Goal: Complete application form: Complete application form

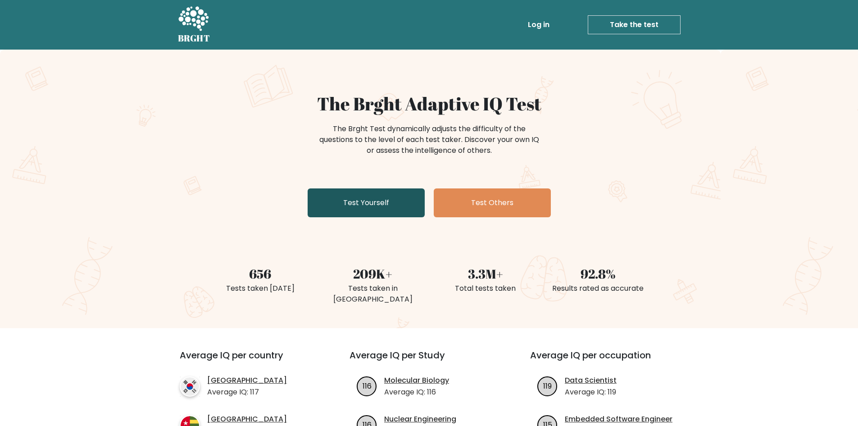
click at [372, 200] on link "Test Yourself" at bounding box center [366, 202] width 117 height 29
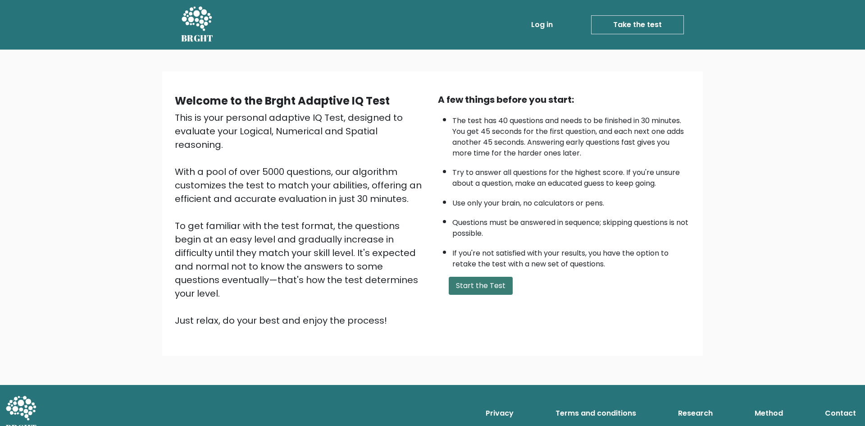
click at [496, 291] on button "Start the Test" at bounding box center [481, 286] width 64 height 18
click at [191, 119] on div "This is your personal adaptive IQ Test, designed to evaluate your Logical, Nume…" at bounding box center [301, 219] width 252 height 216
click at [475, 287] on button "Start the Test" at bounding box center [481, 286] width 64 height 18
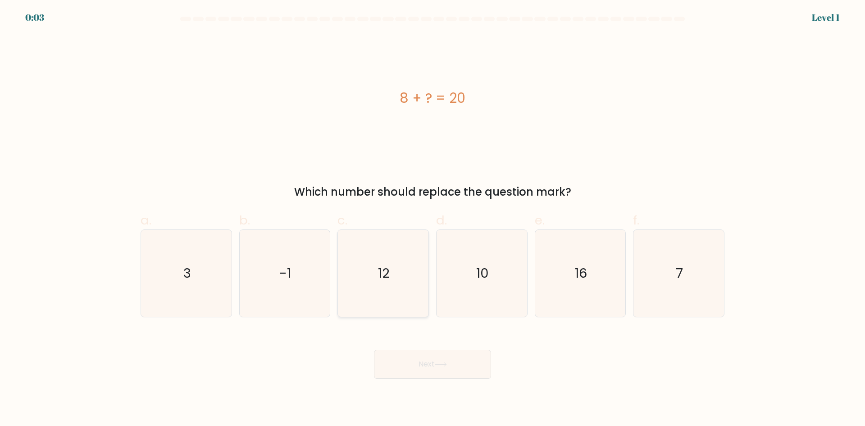
click at [394, 278] on icon "12" at bounding box center [383, 273] width 87 height 87
click at [432, 219] on input "c. 12" at bounding box center [432, 216] width 0 height 6
radio input "true"
click at [458, 364] on button "Next" at bounding box center [432, 364] width 117 height 29
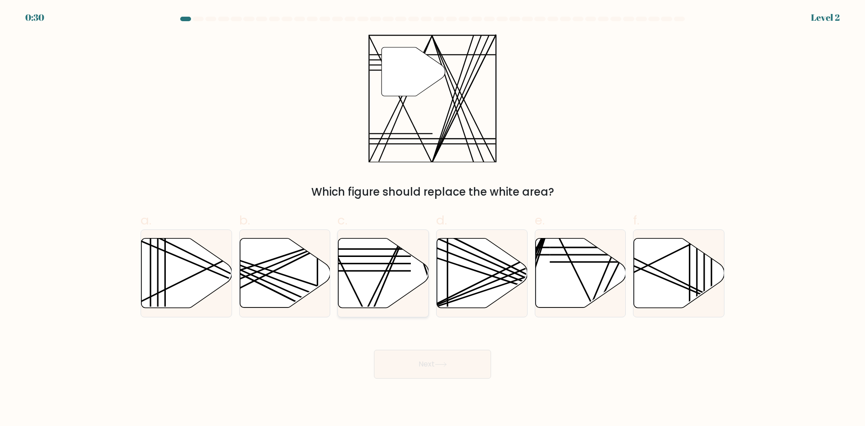
click at [377, 286] on icon at bounding box center [383, 272] width 91 height 69
click at [432, 219] on input "c." at bounding box center [432, 216] width 0 height 6
radio input "true"
click at [449, 361] on button "Next" at bounding box center [432, 364] width 117 height 29
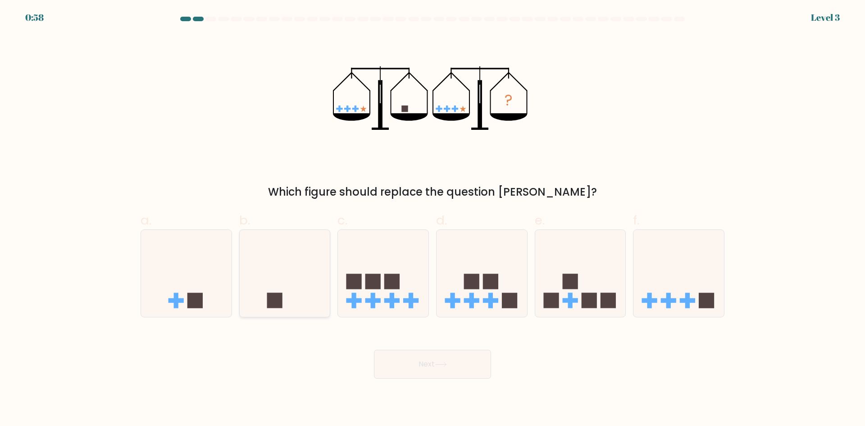
click at [293, 291] on icon at bounding box center [285, 273] width 91 height 75
click at [432, 219] on input "b." at bounding box center [432, 216] width 0 height 6
radio input "true"
click at [440, 363] on icon at bounding box center [441, 364] width 12 height 5
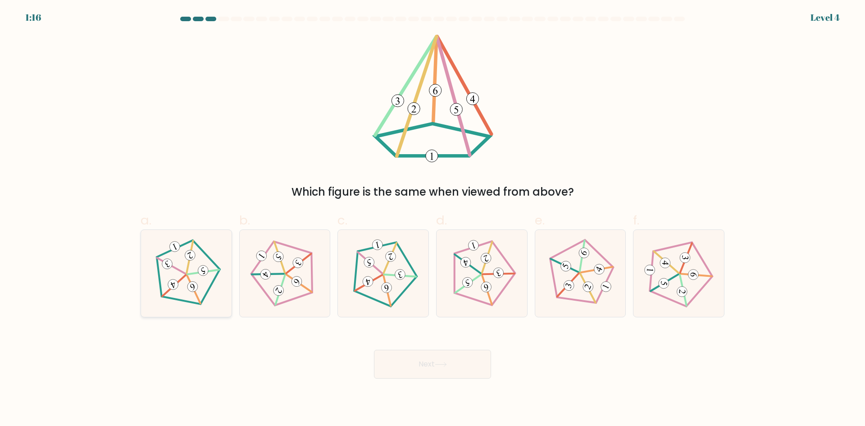
click at [168, 278] on icon at bounding box center [185, 272] width 69 height 69
click at [432, 219] on input "a." at bounding box center [432, 216] width 0 height 6
radio input "true"
click at [409, 282] on icon at bounding box center [382, 272] width 69 height 69
click at [432, 219] on input "c." at bounding box center [432, 216] width 0 height 6
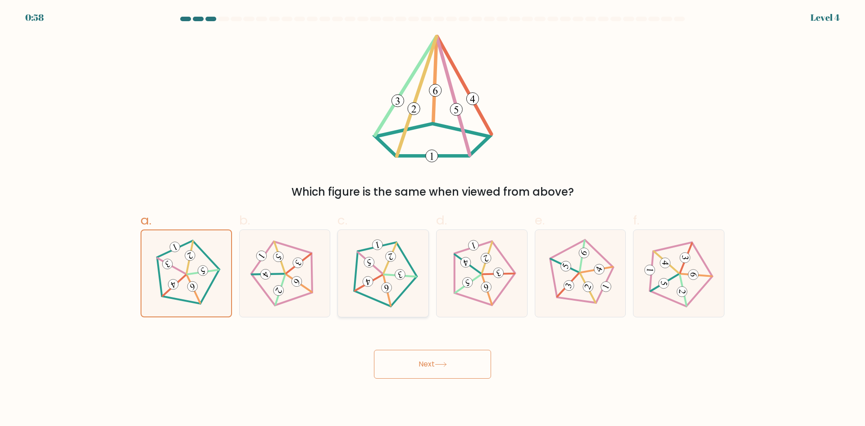
radio input "true"
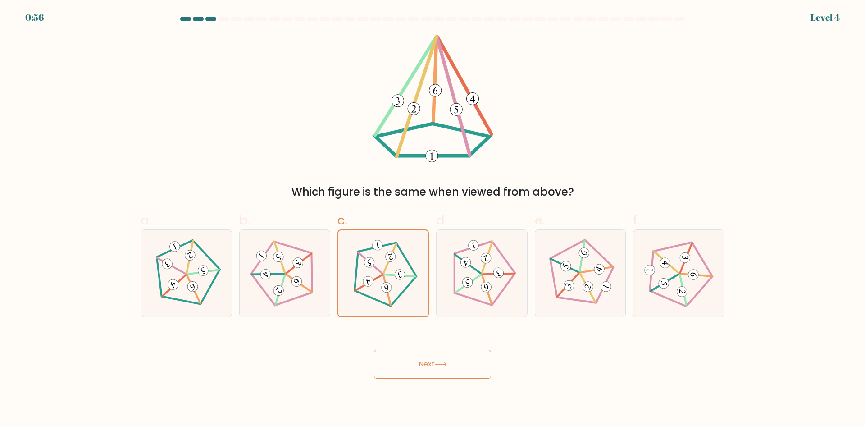
click at [407, 360] on button "Next" at bounding box center [432, 364] width 117 height 29
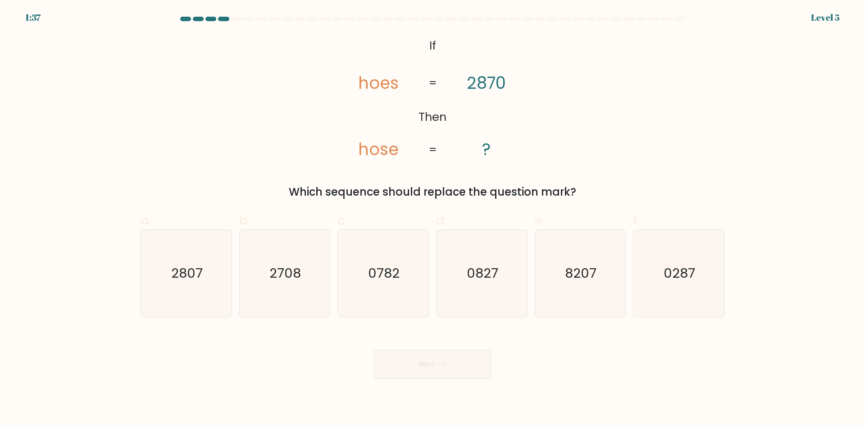
drag, startPoint x: 444, startPoint y: 363, endPoint x: 636, endPoint y: 370, distance: 192.9
click at [636, 370] on div "Next" at bounding box center [432, 353] width 595 height 50
click at [0, 230] on form "If ?" at bounding box center [432, 198] width 865 height 362
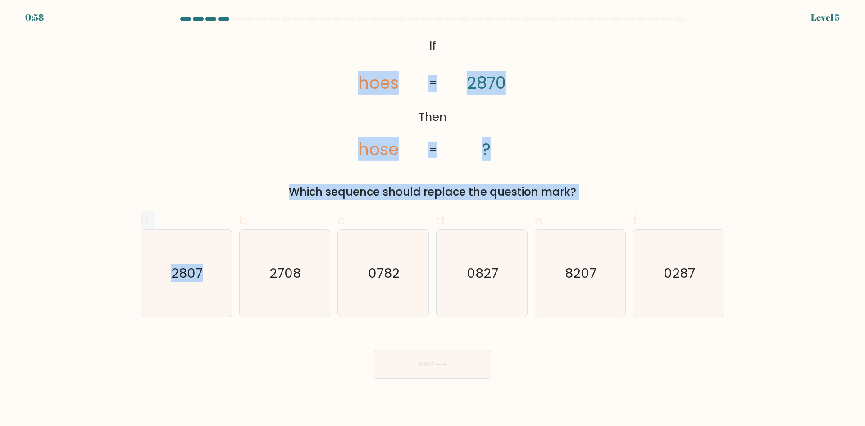
drag, startPoint x: 211, startPoint y: 286, endPoint x: 239, endPoint y: 76, distance: 211.8
click at [239, 76] on form "If ?" at bounding box center [432, 198] width 865 height 362
click at [217, 75] on div "@import url('https://fonts.googleapis.com/css?family=Abril+Fatface:400,100,100i…" at bounding box center [432, 117] width 595 height 166
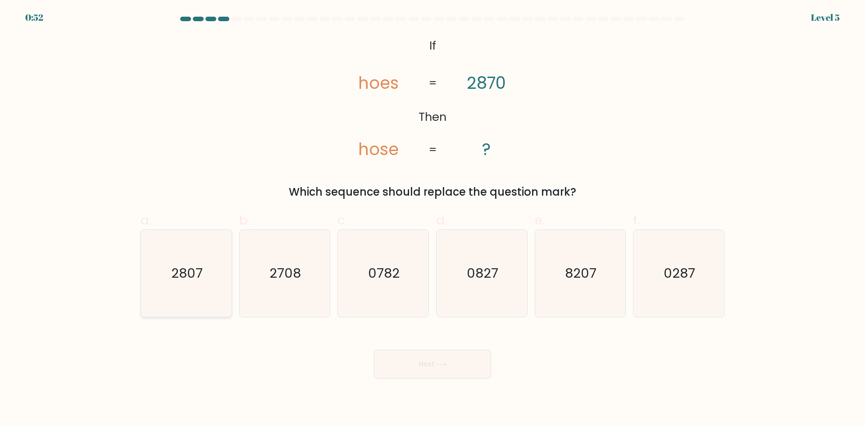
click at [216, 275] on icon "2807" at bounding box center [186, 273] width 87 height 87
click at [432, 219] on input "a. 2807" at bounding box center [432, 216] width 0 height 6
radio input "true"
click at [444, 368] on button "Next" at bounding box center [432, 364] width 117 height 29
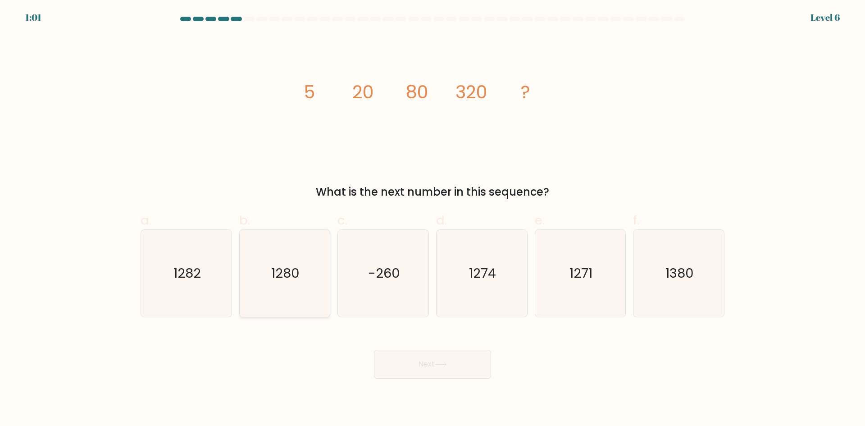
drag, startPoint x: 315, startPoint y: 285, endPoint x: 322, endPoint y: 288, distance: 7.7
click at [315, 285] on icon "1280" at bounding box center [284, 273] width 87 height 87
click at [432, 219] on input "b. 1280" at bounding box center [432, 216] width 0 height 6
radio input "true"
click at [447, 357] on button "Next" at bounding box center [432, 364] width 117 height 29
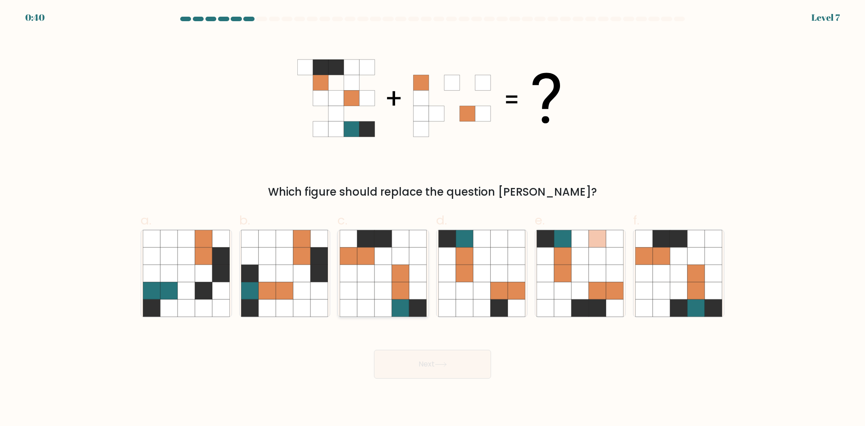
click at [370, 292] on icon at bounding box center [365, 290] width 17 height 17
click at [432, 219] on input "c." at bounding box center [432, 216] width 0 height 6
radio input "true"
click at [436, 366] on button "Next" at bounding box center [432, 364] width 117 height 29
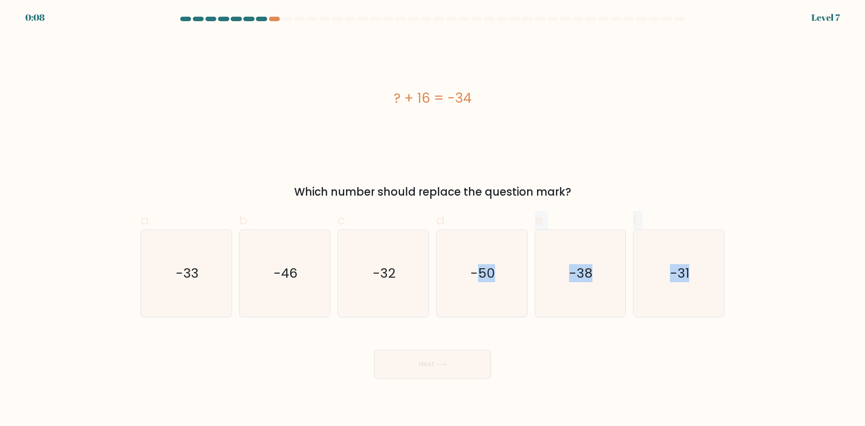
drag, startPoint x: 479, startPoint y: 278, endPoint x: 562, endPoint y: 358, distance: 114.7
click at [568, 358] on form "a." at bounding box center [432, 198] width 865 height 362
click at [545, 356] on div "Next" at bounding box center [432, 353] width 595 height 50
click at [279, 287] on icon "-46" at bounding box center [284, 273] width 87 height 87
click at [432, 219] on input "b. -46" at bounding box center [432, 216] width 0 height 6
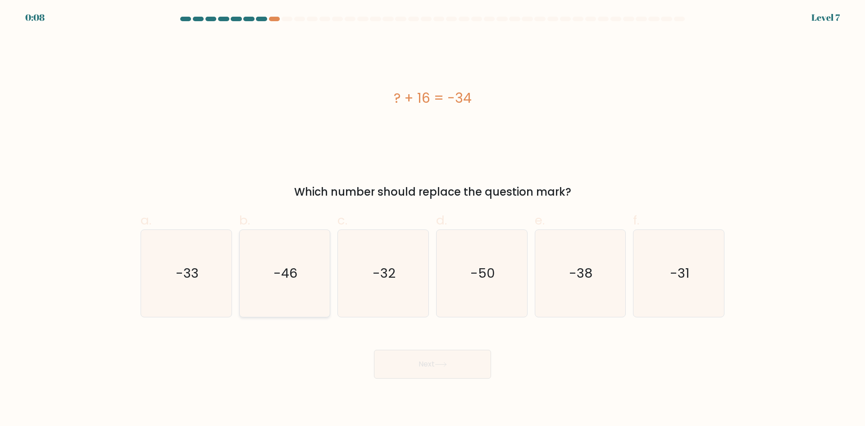
radio input "true"
click at [563, 286] on icon "-38" at bounding box center [579, 273] width 87 height 87
click at [433, 219] on input "e. -38" at bounding box center [432, 216] width 0 height 6
radio input "true"
click at [485, 300] on icon "-50" at bounding box center [481, 273] width 87 height 87
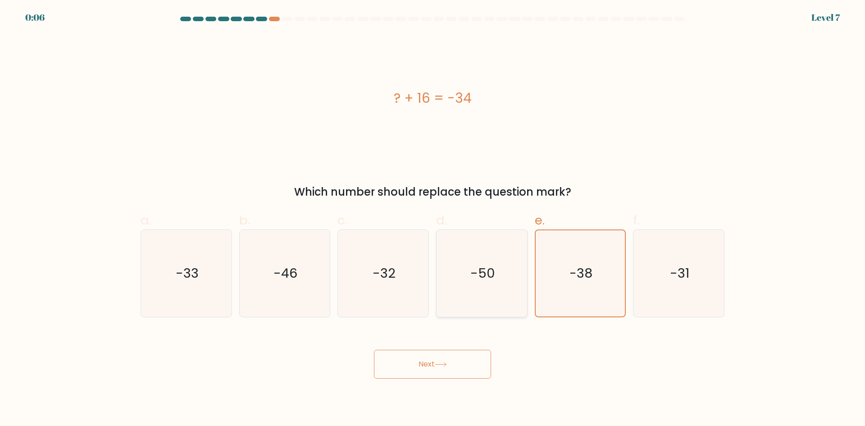
click at [433, 219] on input "d. -50" at bounding box center [432, 216] width 0 height 6
radio input "true"
click at [391, 296] on icon "-32" at bounding box center [383, 273] width 87 height 87
click at [432, 219] on input "c. -32" at bounding box center [432, 216] width 0 height 6
radio input "true"
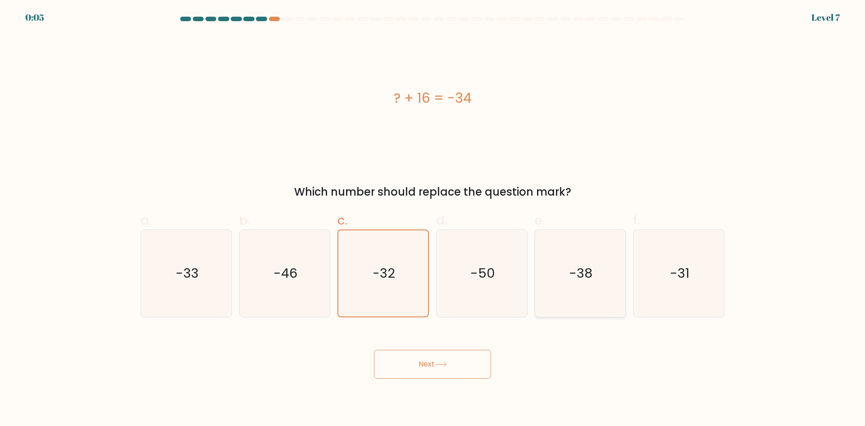
drag, startPoint x: 560, startPoint y: 278, endPoint x: 450, endPoint y: 278, distance: 110.8
click at [559, 279] on icon "-38" at bounding box center [579, 273] width 87 height 87
click at [433, 219] on input "e. -38" at bounding box center [432, 216] width 0 height 6
radio input "true"
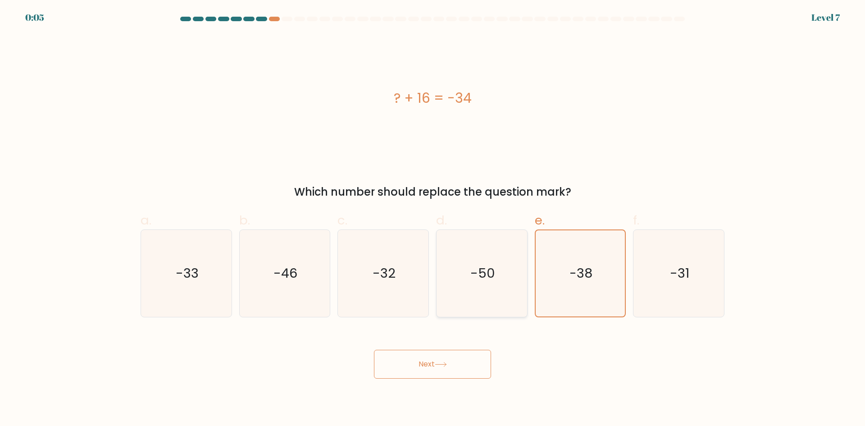
drag, startPoint x: 450, startPoint y: 278, endPoint x: 459, endPoint y: 315, distance: 37.7
click at [451, 278] on icon "-50" at bounding box center [481, 273] width 87 height 87
click at [433, 219] on input "d. -50" at bounding box center [432, 216] width 0 height 6
radio input "true"
click at [464, 356] on button "Next" at bounding box center [432, 364] width 117 height 29
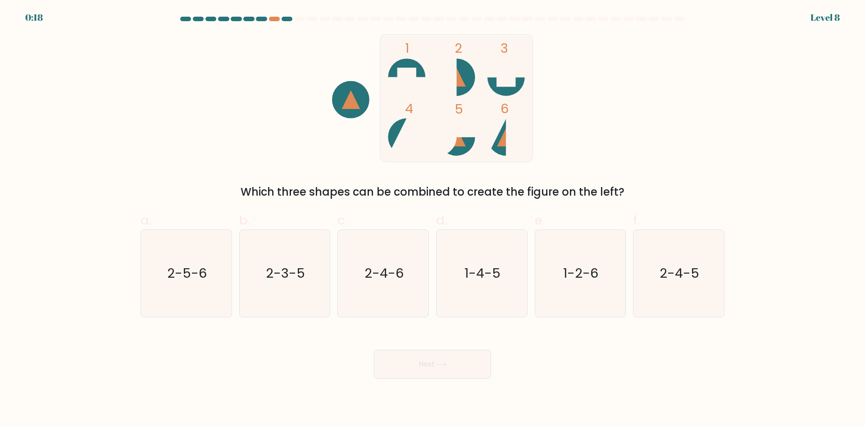
click at [351, 100] on icon at bounding box center [351, 99] width 18 height 18
click at [391, 282] on text "2-4-6" at bounding box center [383, 273] width 39 height 18
click at [432, 219] on input "c. 2-4-6" at bounding box center [432, 216] width 0 height 6
radio input "true"
click at [460, 359] on button "Next" at bounding box center [432, 364] width 117 height 29
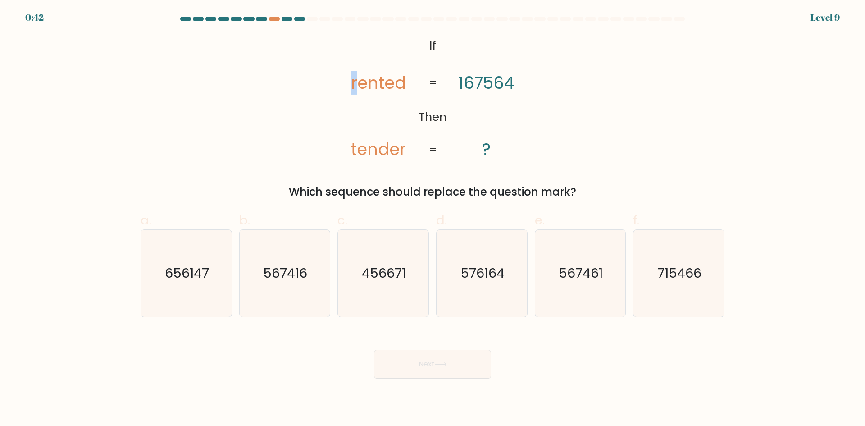
drag, startPoint x: 355, startPoint y: 83, endPoint x: 348, endPoint y: 82, distance: 7.2
click at [348, 82] on icon "@import url('https://fonts.googleapis.com/css?family=Abril+Fatface:400,100,100i…" at bounding box center [432, 98] width 207 height 128
drag, startPoint x: 380, startPoint y: 85, endPoint x: 385, endPoint y: 84, distance: 4.5
click at [385, 84] on tspan "rented" at bounding box center [378, 82] width 55 height 23
drag, startPoint x: 360, startPoint y: 152, endPoint x: 366, endPoint y: 151, distance: 5.9
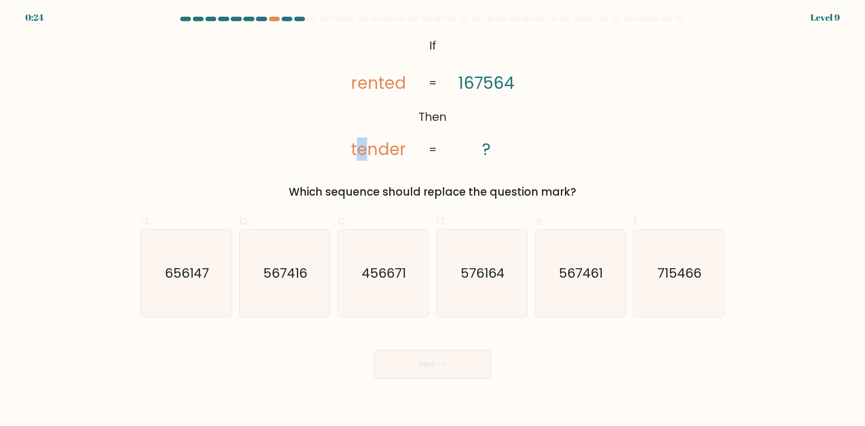
click at [366, 151] on tspan "tender" at bounding box center [378, 148] width 55 height 23
drag, startPoint x: 367, startPoint y: 83, endPoint x: 374, endPoint y: 84, distance: 7.8
click at [374, 84] on tspan "rented" at bounding box center [378, 82] width 55 height 23
click at [381, 84] on tspan "rented" at bounding box center [378, 82] width 55 height 23
click at [370, 154] on tspan "tender" at bounding box center [378, 148] width 55 height 23
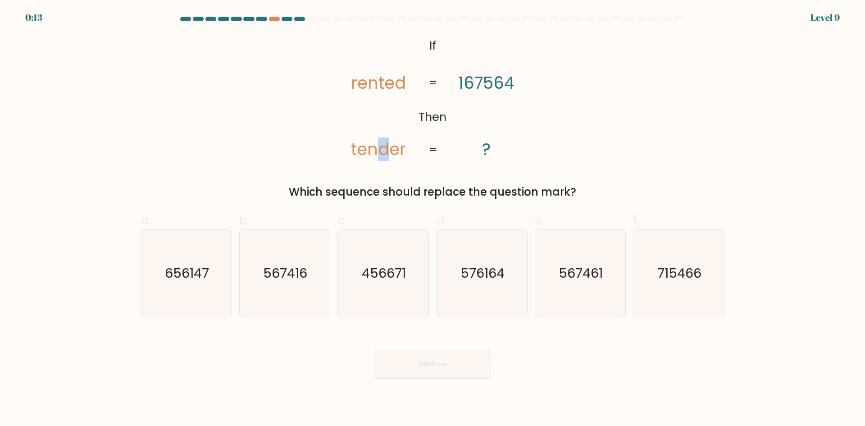
drag, startPoint x: 381, startPoint y: 151, endPoint x: 388, endPoint y: 151, distance: 6.8
click at [388, 151] on tspan "tender" at bounding box center [378, 148] width 55 height 23
click at [580, 287] on icon "567461" at bounding box center [579, 273] width 87 height 87
click at [433, 219] on input "e. 567461" at bounding box center [432, 216] width 0 height 6
radio input "true"
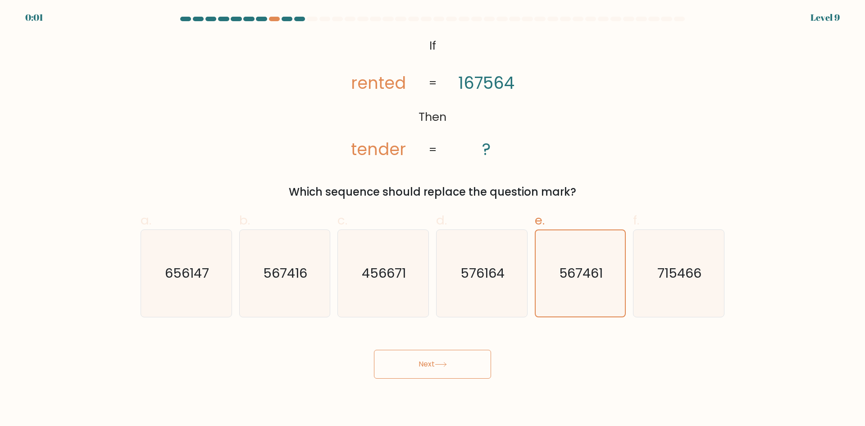
click at [450, 359] on button "Next" at bounding box center [432, 364] width 117 height 29
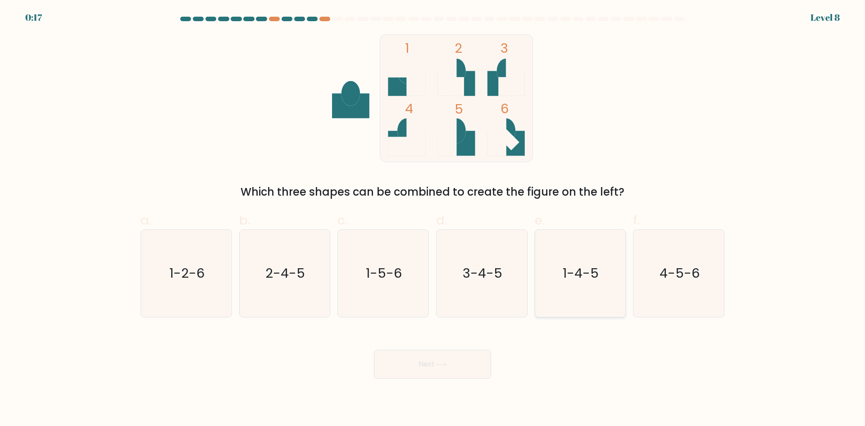
click at [569, 278] on text "1-4-5" at bounding box center [581, 273] width 36 height 18
click at [433, 219] on input "e. 1-4-5" at bounding box center [432, 216] width 0 height 6
radio input "true"
click at [451, 371] on button "Next" at bounding box center [432, 364] width 117 height 29
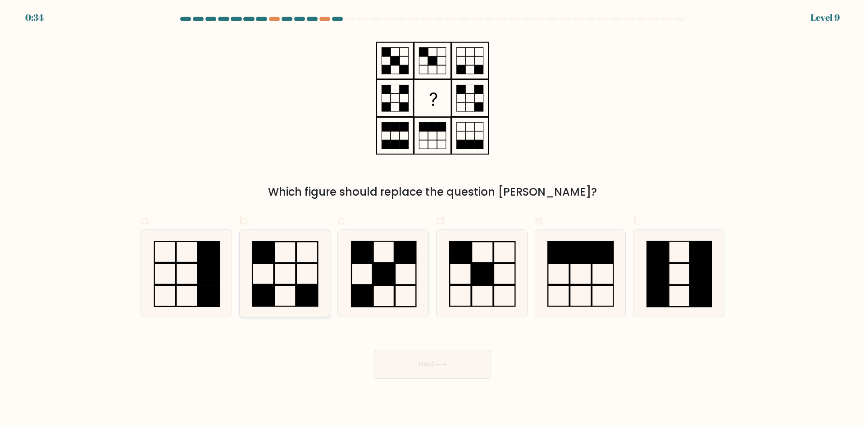
click at [307, 278] on icon at bounding box center [284, 273] width 87 height 87
click at [432, 219] on input "b." at bounding box center [432, 216] width 0 height 6
radio input "true"
click at [460, 355] on button "Next" at bounding box center [432, 364] width 117 height 29
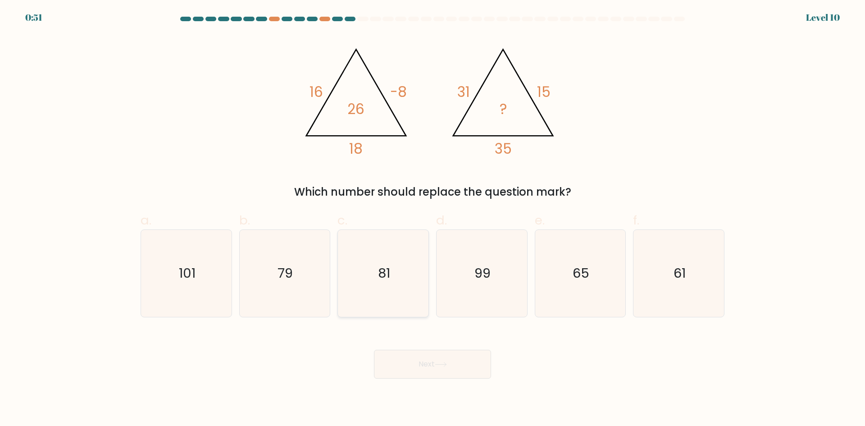
click at [401, 279] on icon "81" at bounding box center [383, 273] width 87 height 87
click at [432, 219] on input "c. 81" at bounding box center [432, 216] width 0 height 6
radio input "true"
click at [435, 359] on button "Next" at bounding box center [432, 364] width 117 height 29
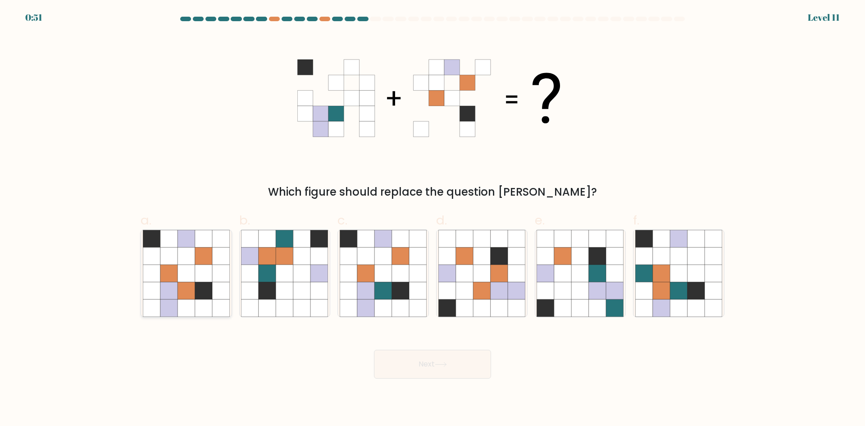
click at [178, 282] on icon at bounding box center [185, 272] width 17 height 17
click at [432, 219] on input "a." at bounding box center [432, 216] width 0 height 6
radio input "true"
click at [387, 291] on icon at bounding box center [382, 290] width 17 height 17
click at [432, 219] on input "c." at bounding box center [432, 216] width 0 height 6
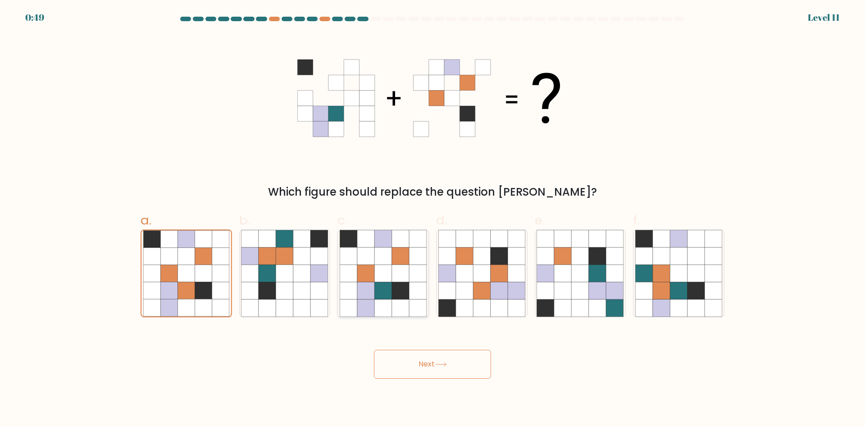
radio input "true"
click at [435, 365] on button "Next" at bounding box center [432, 364] width 117 height 29
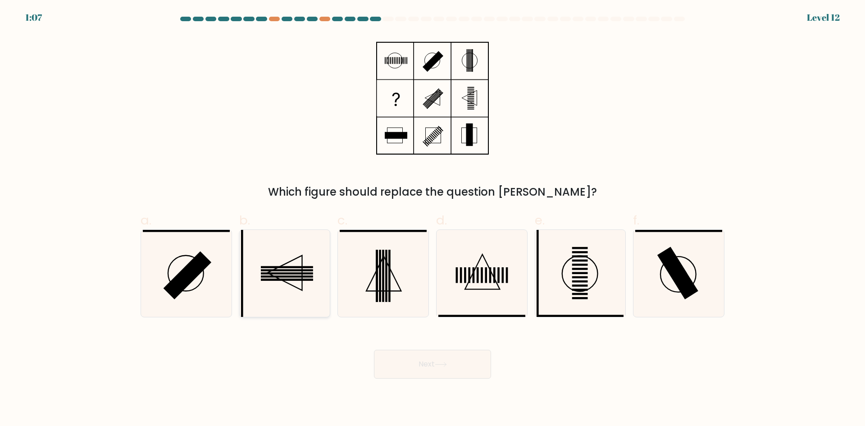
click at [275, 281] on icon at bounding box center [284, 273] width 87 height 87
click at [432, 219] on input "b." at bounding box center [432, 216] width 0 height 6
radio input "true"
click at [452, 365] on button "Next" at bounding box center [432, 364] width 117 height 29
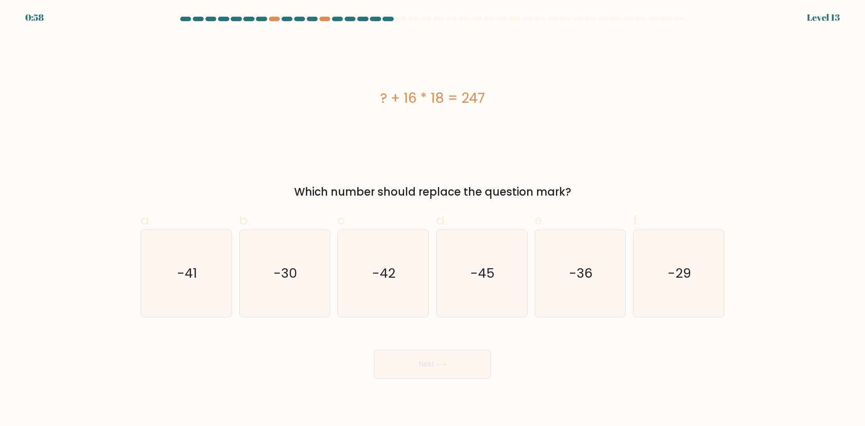
drag, startPoint x: 197, startPoint y: 277, endPoint x: 605, endPoint y: 151, distance: 426.4
click at [605, 151] on form "a." at bounding box center [432, 198] width 865 height 362
click at [177, 287] on icon "-41" at bounding box center [186, 273] width 87 height 87
click at [432, 219] on input "a. -41" at bounding box center [432, 216] width 0 height 6
radio input "true"
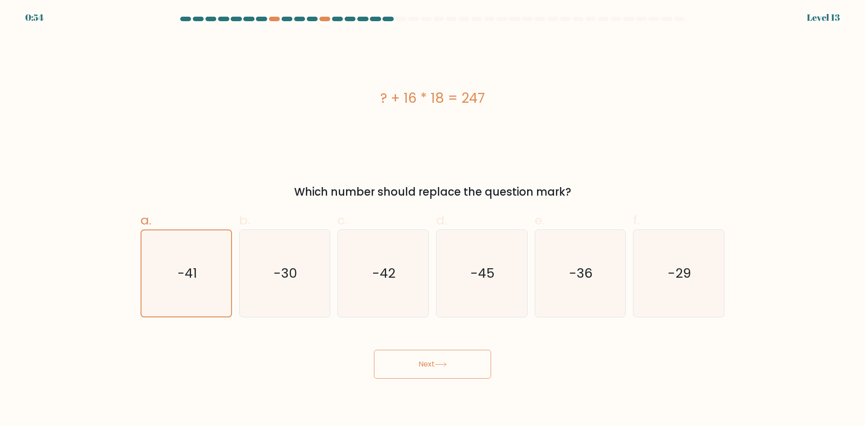
click at [446, 370] on button "Next" at bounding box center [432, 364] width 117 height 29
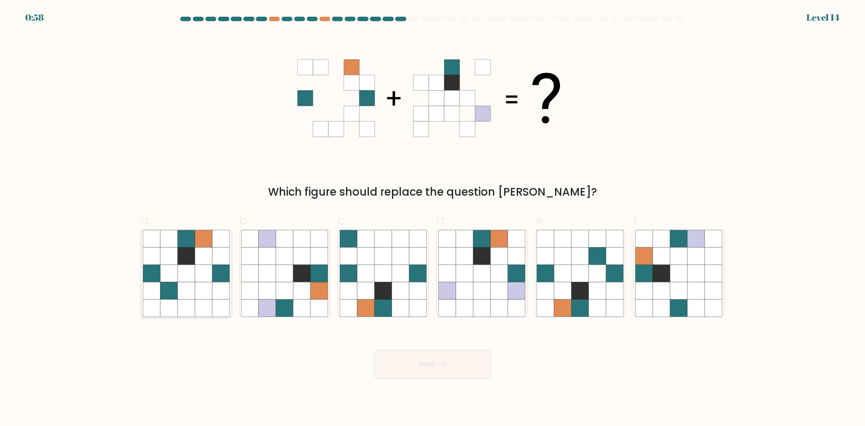
click at [190, 282] on icon at bounding box center [185, 290] width 17 height 17
click at [432, 219] on input "a." at bounding box center [432, 216] width 0 height 6
radio input "true"
click at [492, 286] on icon at bounding box center [499, 290] width 17 height 17
click at [433, 219] on input "d." at bounding box center [432, 216] width 0 height 6
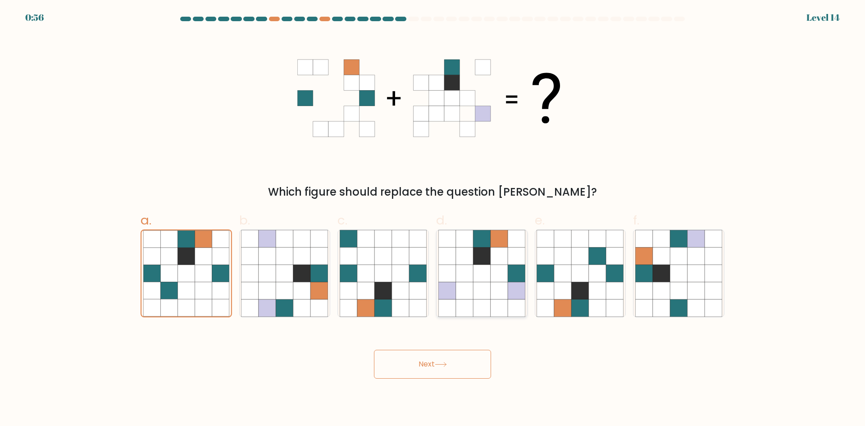
radio input "true"
click at [693, 278] on icon at bounding box center [695, 272] width 17 height 17
click at [433, 219] on input "f." at bounding box center [432, 216] width 0 height 6
radio input "true"
click at [581, 260] on icon at bounding box center [580, 255] width 17 height 17
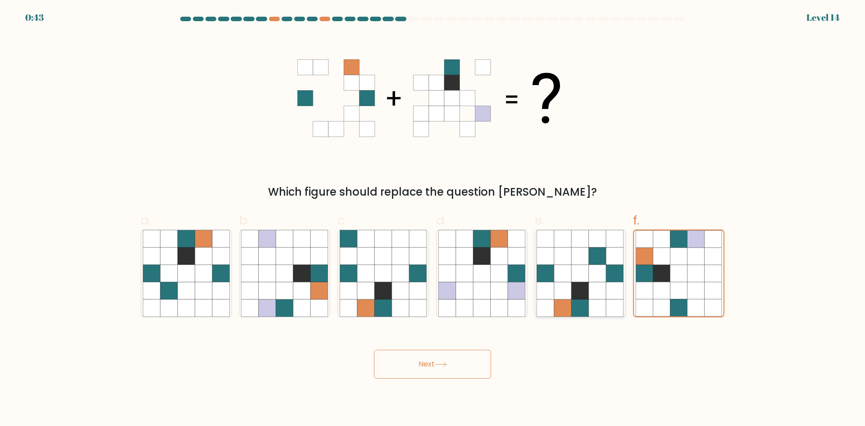
click at [433, 219] on input "e." at bounding box center [432, 216] width 0 height 6
radio input "true"
click at [464, 273] on icon at bounding box center [464, 272] width 17 height 17
click at [433, 219] on input "d." at bounding box center [432, 216] width 0 height 6
radio input "true"
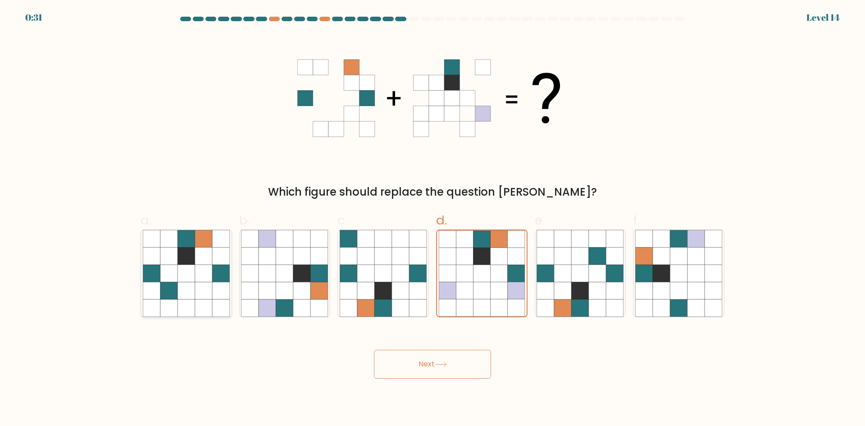
click at [200, 287] on icon at bounding box center [203, 290] width 17 height 17
click at [432, 219] on input "a." at bounding box center [432, 216] width 0 height 6
radio input "true"
click at [481, 283] on icon at bounding box center [481, 290] width 17 height 17
click at [433, 219] on input "d." at bounding box center [432, 216] width 0 height 6
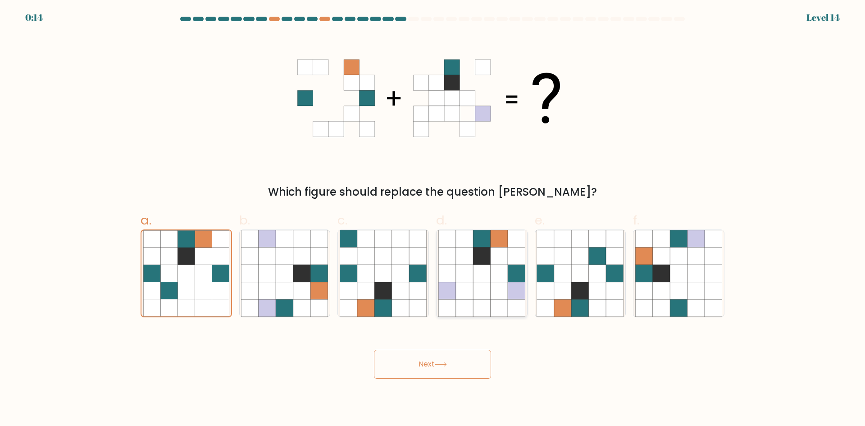
radio input "true"
click at [453, 358] on button "Next" at bounding box center [432, 364] width 117 height 29
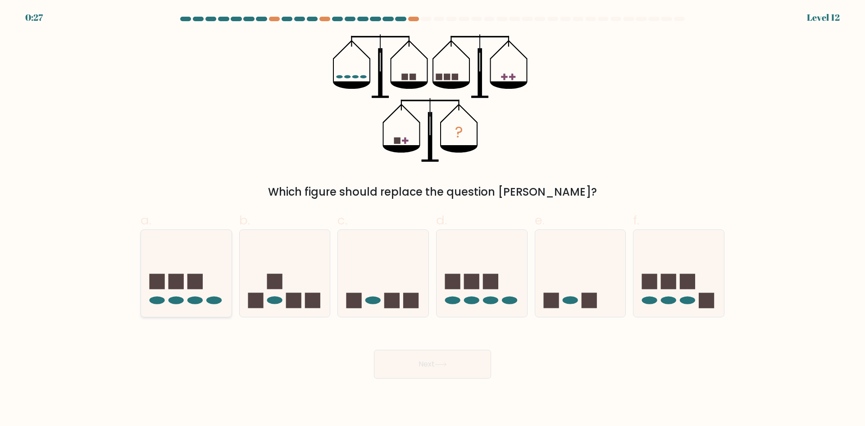
click at [203, 294] on icon at bounding box center [186, 273] width 91 height 75
click at [432, 219] on input "a." at bounding box center [432, 216] width 0 height 6
radio input "true"
click at [430, 358] on button "Next" at bounding box center [432, 364] width 117 height 29
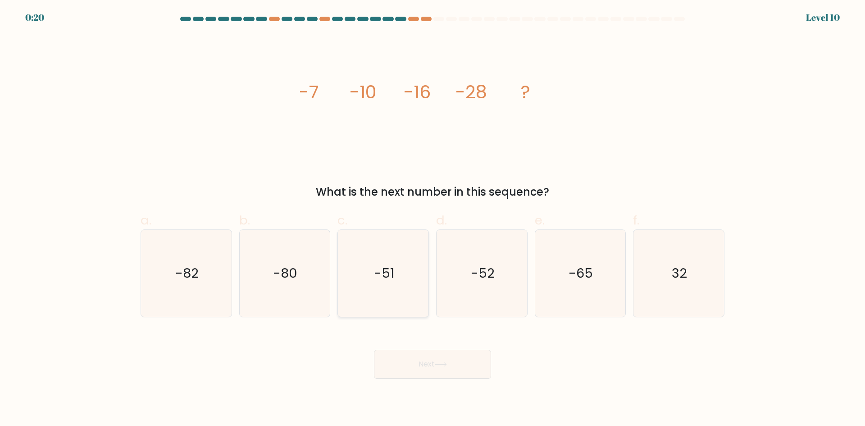
drag, startPoint x: 412, startPoint y: 278, endPoint x: 409, endPoint y: 282, distance: 5.1
click at [412, 278] on icon "-51" at bounding box center [383, 273] width 87 height 87
click at [432, 219] on input "c. -51" at bounding box center [432, 216] width 0 height 6
radio input "true"
click at [425, 363] on button "Next" at bounding box center [432, 364] width 117 height 29
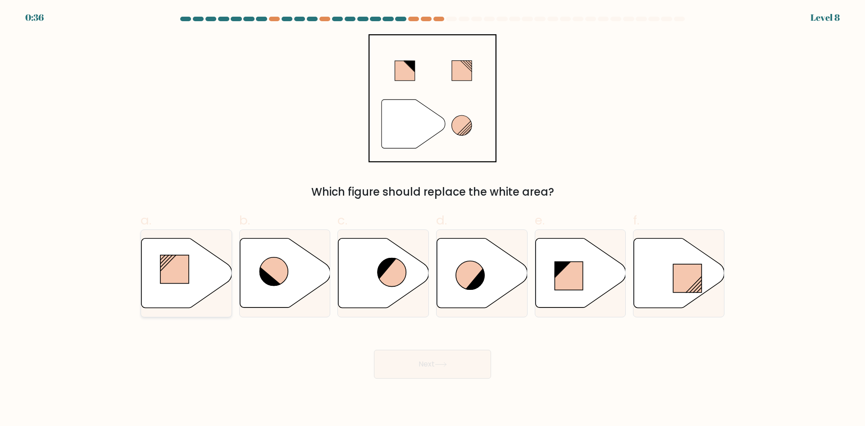
click at [213, 276] on icon at bounding box center [186, 272] width 91 height 69
click at [432, 219] on input "a." at bounding box center [432, 216] width 0 height 6
radio input "true"
click at [656, 269] on icon at bounding box center [679, 272] width 91 height 69
click at [433, 219] on input "f." at bounding box center [432, 216] width 0 height 6
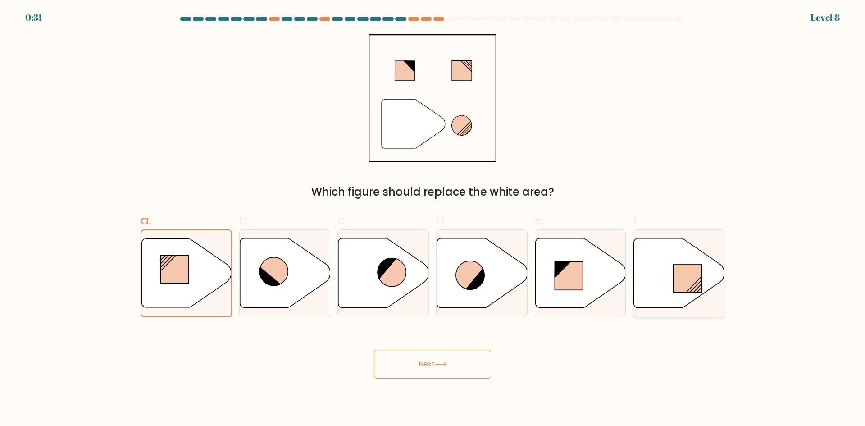
radio input "true"
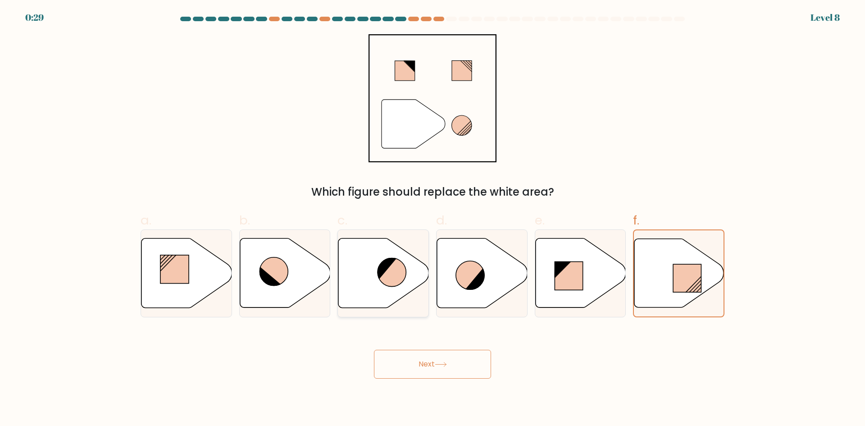
click at [399, 278] on icon at bounding box center [391, 272] width 28 height 28
click at [432, 219] on input "c." at bounding box center [432, 216] width 0 height 6
radio input "true"
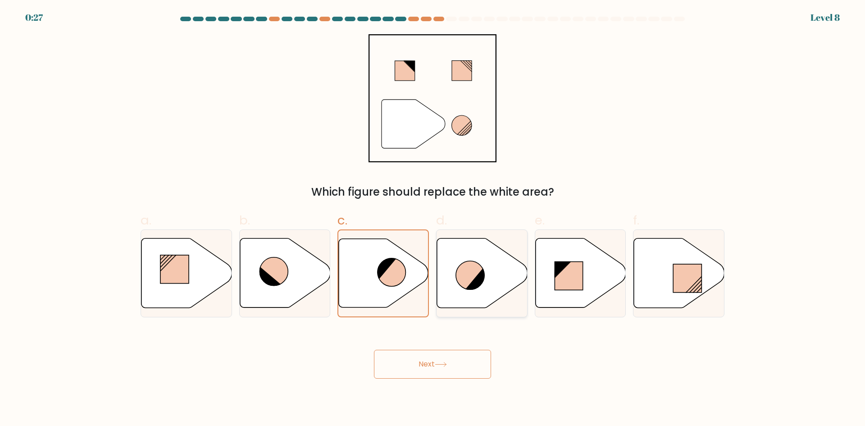
click at [462, 271] on icon at bounding box center [470, 275] width 28 height 28
click at [433, 219] on input "d." at bounding box center [432, 216] width 0 height 6
radio input "true"
click at [462, 359] on button "Next" at bounding box center [432, 364] width 117 height 29
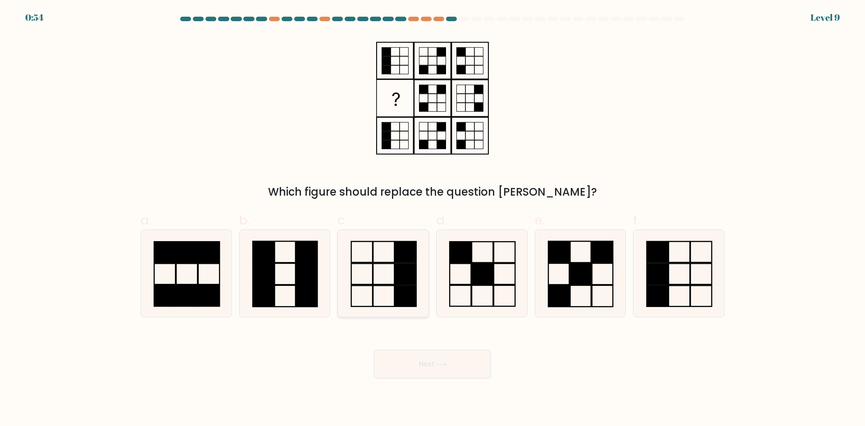
click at [389, 271] on icon at bounding box center [383, 273] width 87 height 87
click at [432, 219] on input "c." at bounding box center [432, 216] width 0 height 6
radio input "true"
click at [429, 364] on button "Next" at bounding box center [432, 364] width 117 height 29
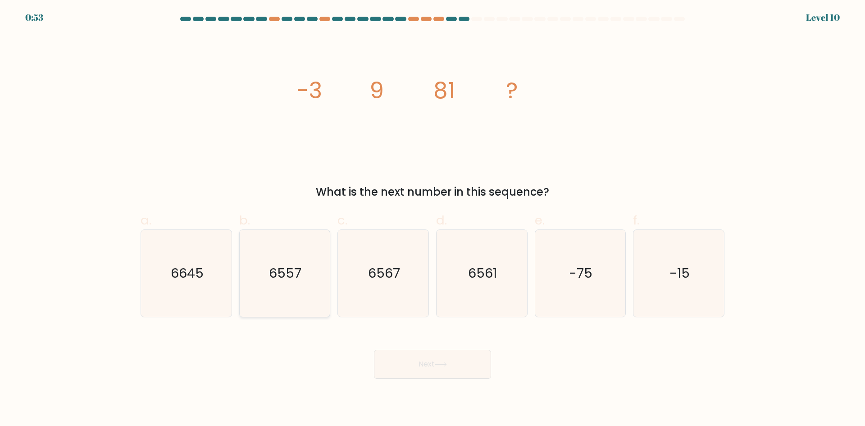
click at [295, 280] on text "6557" at bounding box center [285, 273] width 32 height 18
click at [432, 219] on input "b. 6557" at bounding box center [432, 216] width 0 height 6
radio input "true"
click at [444, 370] on button "Next" at bounding box center [432, 364] width 117 height 29
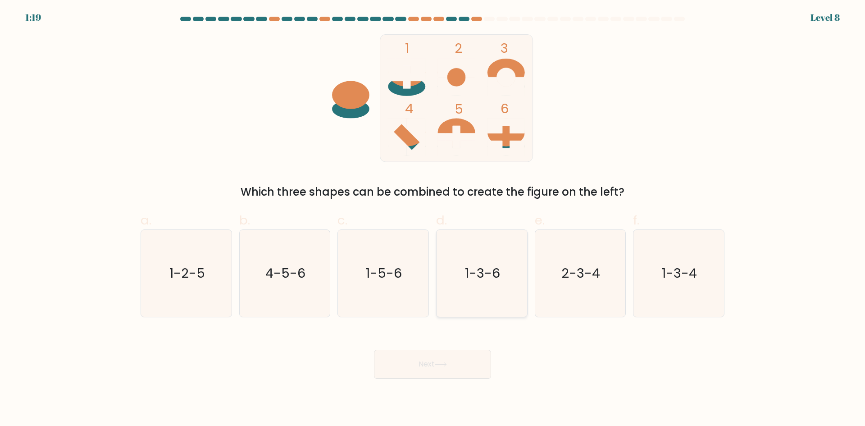
click at [470, 279] on text "1-3-6" at bounding box center [482, 273] width 35 height 18
click at [433, 219] on input "d. 1-3-6" at bounding box center [432, 216] width 0 height 6
radio input "true"
click at [464, 349] on div "Next" at bounding box center [432, 353] width 595 height 50
click at [465, 362] on button "Next" at bounding box center [432, 364] width 117 height 29
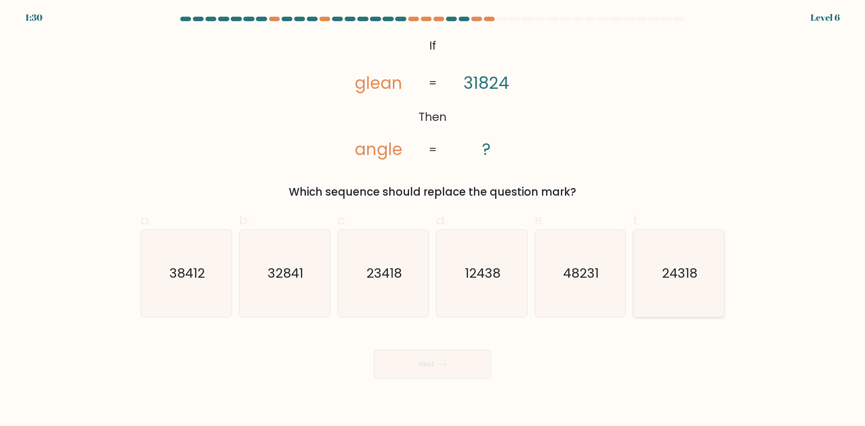
click at [683, 284] on icon "24318" at bounding box center [678, 273] width 87 height 87
click at [433, 219] on input "f. 24318" at bounding box center [432, 216] width 0 height 6
radio input "true"
click at [451, 359] on button "Next" at bounding box center [432, 364] width 117 height 29
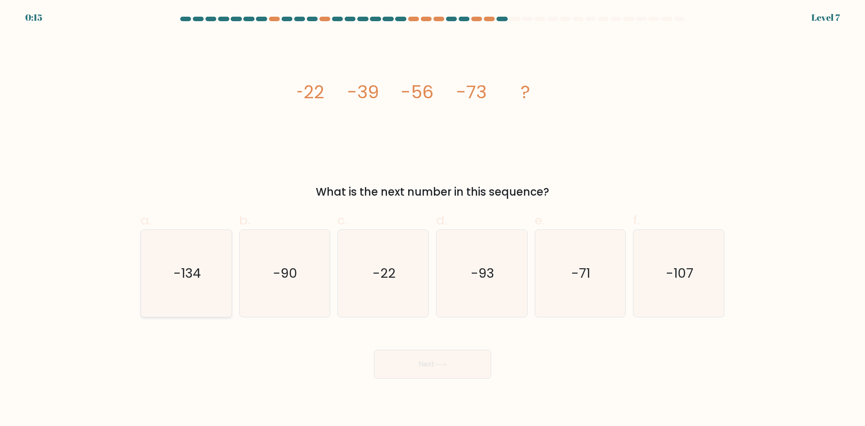
click at [220, 279] on icon "-134" at bounding box center [186, 273] width 87 height 87
click at [432, 219] on input "a. -134" at bounding box center [432, 216] width 0 height 6
radio input "true"
click at [468, 367] on button "Next" at bounding box center [432, 364] width 117 height 29
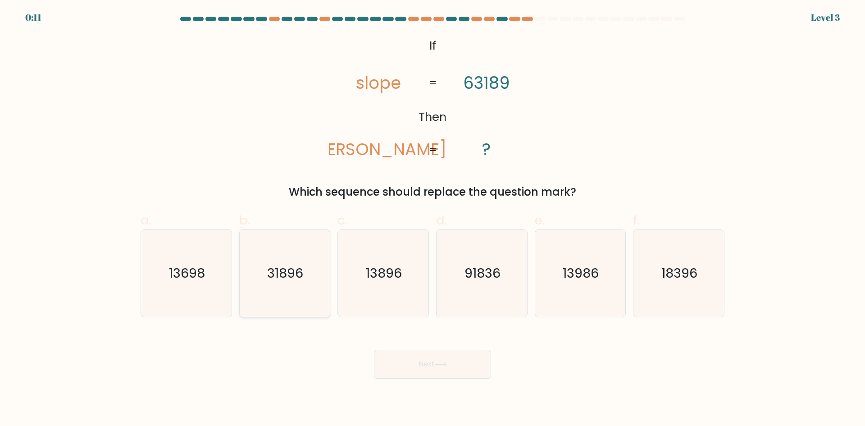
click at [289, 278] on text "31896" at bounding box center [286, 273] width 36 height 18
click at [432, 219] on input "b. 31896" at bounding box center [432, 216] width 0 height 6
radio input "true"
click at [408, 366] on button "Next" at bounding box center [432, 364] width 117 height 29
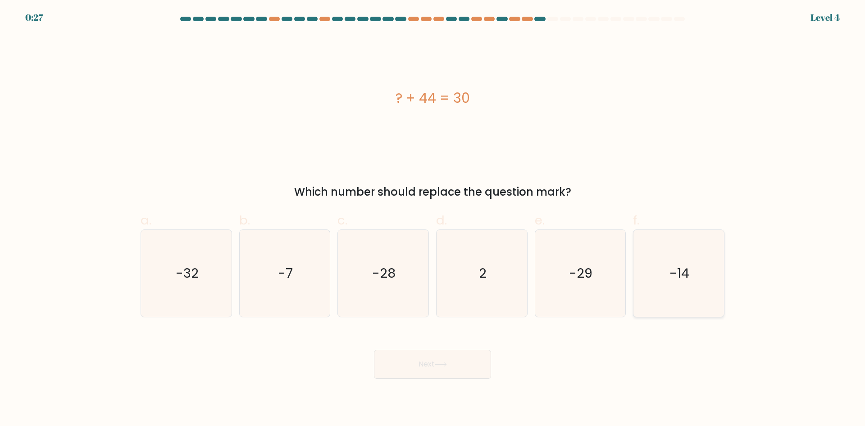
click at [707, 263] on icon "-14" at bounding box center [678, 273] width 87 height 87
click at [433, 219] on input "f. -14" at bounding box center [432, 216] width 0 height 6
radio input "true"
click at [428, 371] on button "Next" at bounding box center [432, 364] width 117 height 29
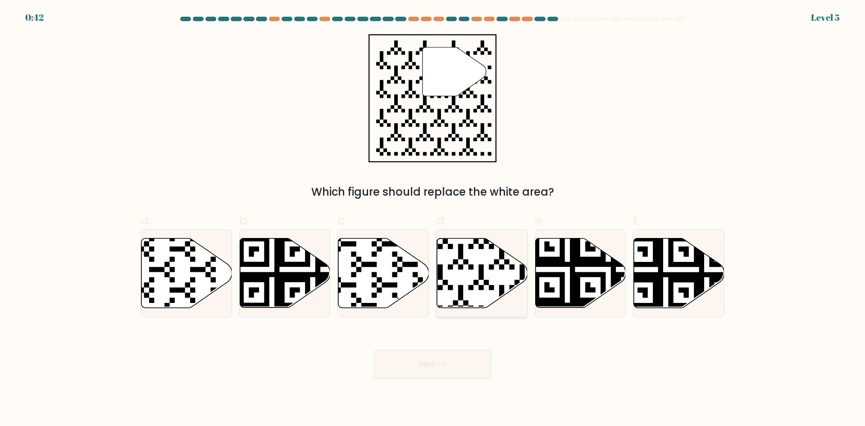
click at [448, 281] on icon at bounding box center [482, 272] width 91 height 69
click at [433, 219] on input "d." at bounding box center [432, 216] width 0 height 6
radio input "true"
click at [450, 352] on button "Next" at bounding box center [432, 364] width 117 height 29
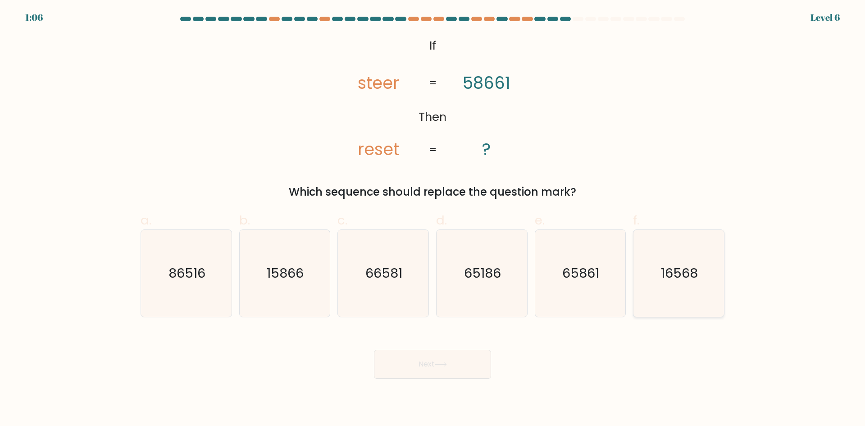
click at [675, 278] on text "16568" at bounding box center [679, 273] width 37 height 18
click at [433, 219] on input "f. 16568" at bounding box center [432, 216] width 0 height 6
radio input "true"
click at [393, 366] on button "Next" at bounding box center [432, 364] width 117 height 29
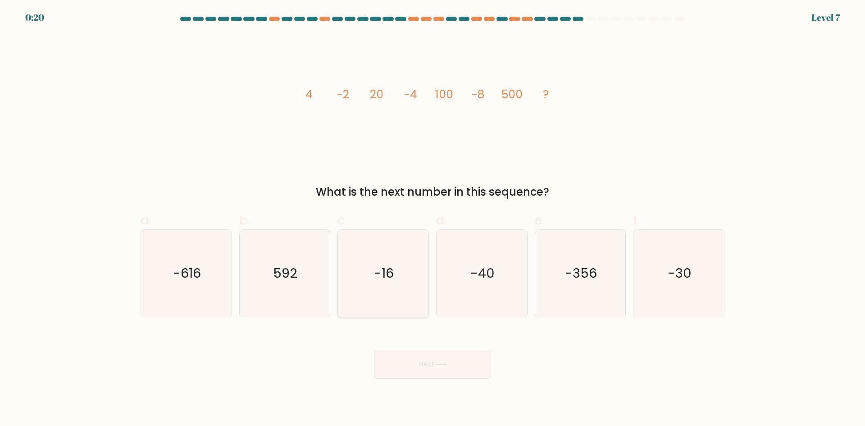
click at [391, 268] on text "-16" at bounding box center [384, 273] width 20 height 18
click at [432, 219] on input "c. -16" at bounding box center [432, 216] width 0 height 6
radio input "true"
click at [432, 359] on button "Next" at bounding box center [432, 364] width 117 height 29
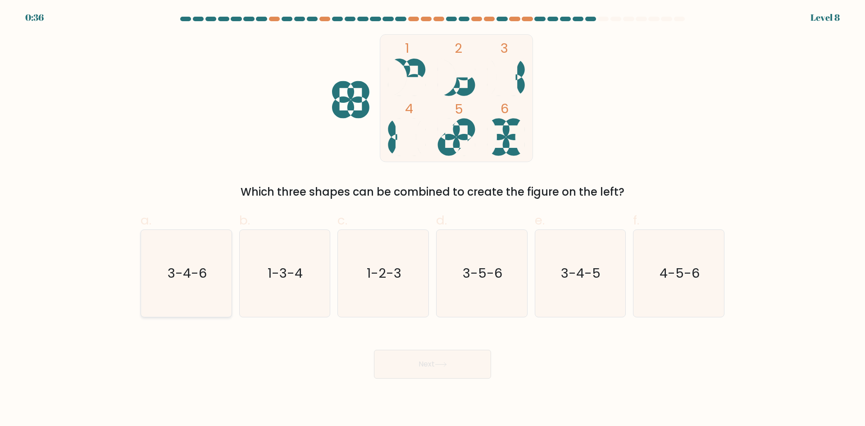
drag, startPoint x: 240, startPoint y: 284, endPoint x: 209, endPoint y: 281, distance: 30.7
click at [236, 284] on div "b. 1-3-4" at bounding box center [285, 264] width 99 height 106
click at [207, 280] on icon "3-4-6" at bounding box center [186, 273] width 87 height 87
click at [432, 219] on input "a. 3-4-6" at bounding box center [432, 216] width 0 height 6
radio input "true"
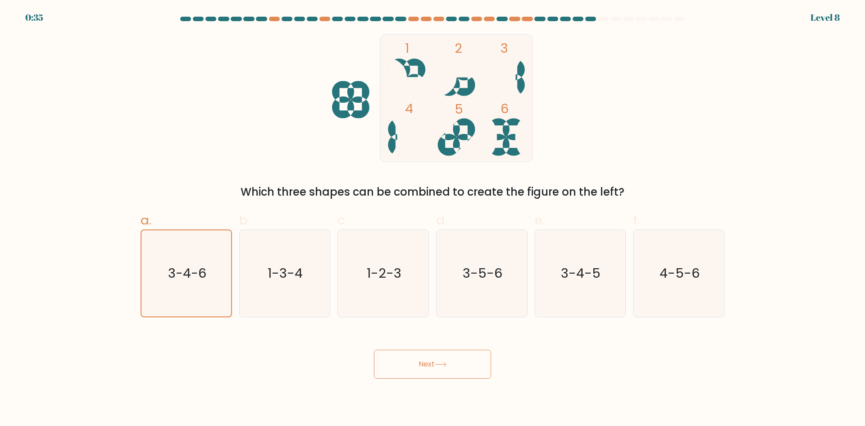
click at [461, 370] on button "Next" at bounding box center [432, 364] width 117 height 29
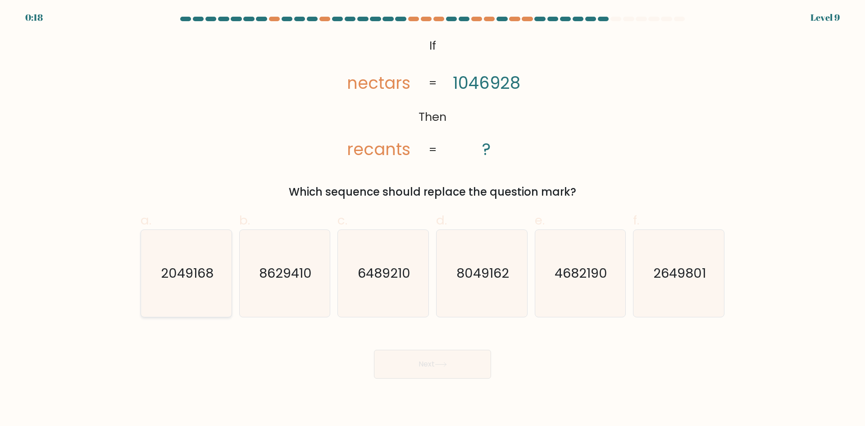
click at [187, 268] on text "2049168" at bounding box center [187, 273] width 53 height 18
click at [432, 219] on input "a. 2049168" at bounding box center [432, 216] width 0 height 6
radio input "true"
click at [459, 379] on body "0:16 Level 9 If" at bounding box center [432, 213] width 865 height 426
click at [459, 361] on button "Next" at bounding box center [432, 364] width 117 height 29
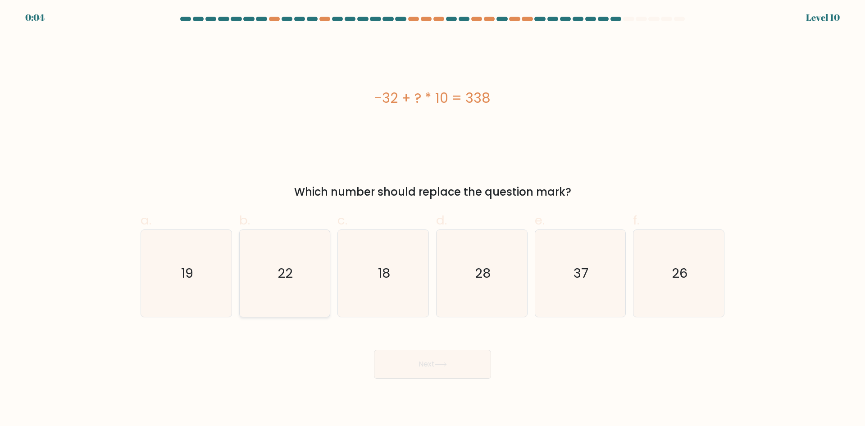
click at [311, 277] on icon "22" at bounding box center [284, 273] width 87 height 87
click at [432, 219] on input "b. 22" at bounding box center [432, 216] width 0 height 6
radio input "true"
click at [377, 280] on icon "18" at bounding box center [383, 273] width 87 height 87
click at [432, 219] on input "c. 18" at bounding box center [432, 216] width 0 height 6
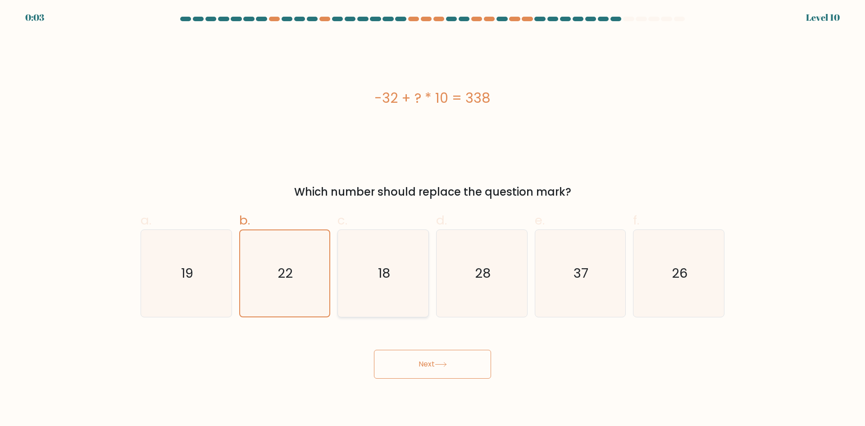
radio input "true"
click at [422, 356] on button "Next" at bounding box center [432, 364] width 117 height 29
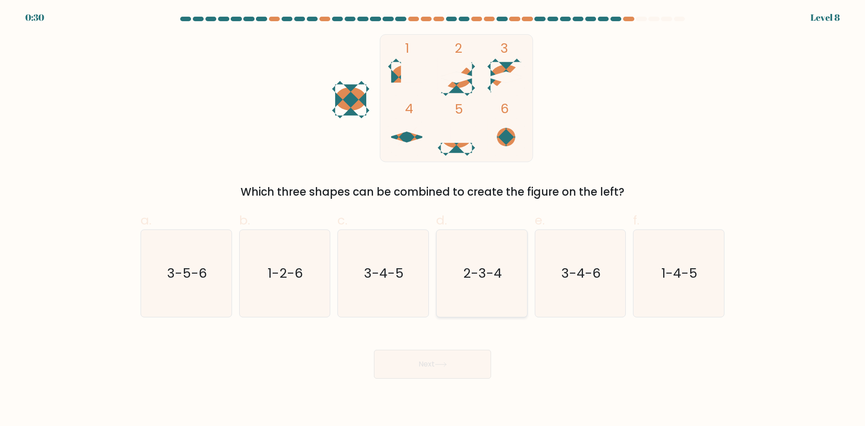
click at [485, 297] on icon "2-3-4" at bounding box center [481, 273] width 87 height 87
click at [433, 219] on input "d. 2-3-4" at bounding box center [432, 216] width 0 height 6
radio input "true"
click at [469, 347] on div "Next" at bounding box center [432, 353] width 595 height 50
click at [472, 355] on button "Next" at bounding box center [432, 364] width 117 height 29
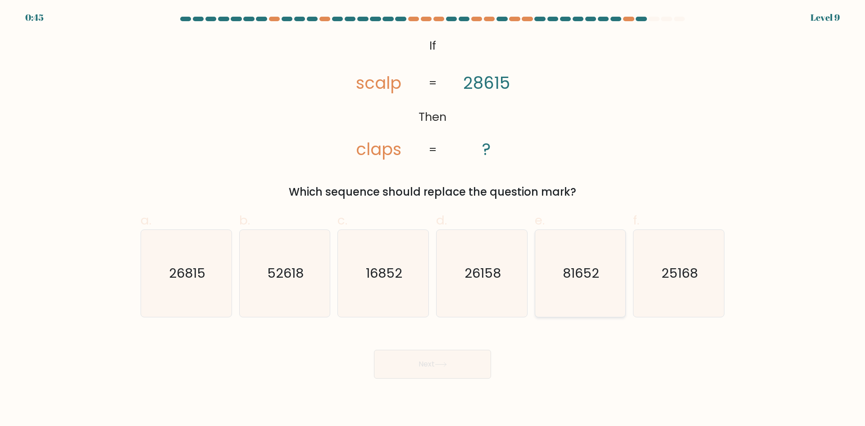
click at [599, 279] on text "81652" at bounding box center [581, 273] width 36 height 18
click at [433, 219] on input "e. 81652" at bounding box center [432, 216] width 0 height 6
radio input "true"
click at [441, 360] on button "Next" at bounding box center [432, 364] width 117 height 29
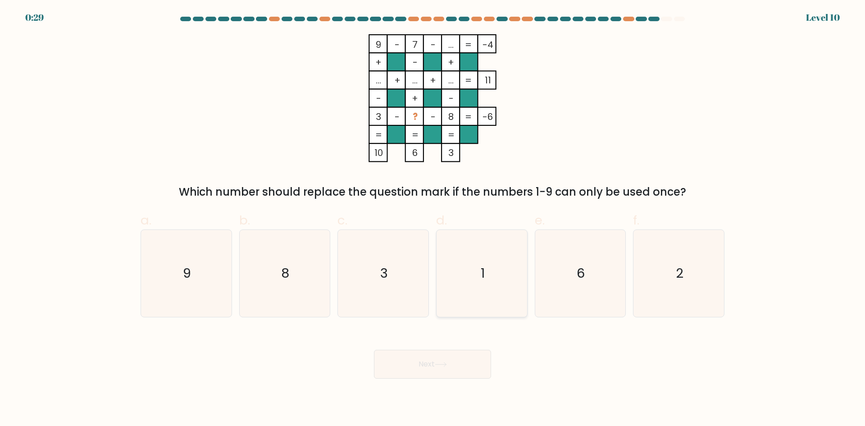
click at [480, 275] on icon "1" at bounding box center [481, 273] width 87 height 87
click at [433, 219] on input "d. 1" at bounding box center [432, 216] width 0 height 6
radio input "true"
click at [458, 357] on button "Next" at bounding box center [432, 364] width 117 height 29
click at [459, 365] on button "Next" at bounding box center [432, 364] width 117 height 29
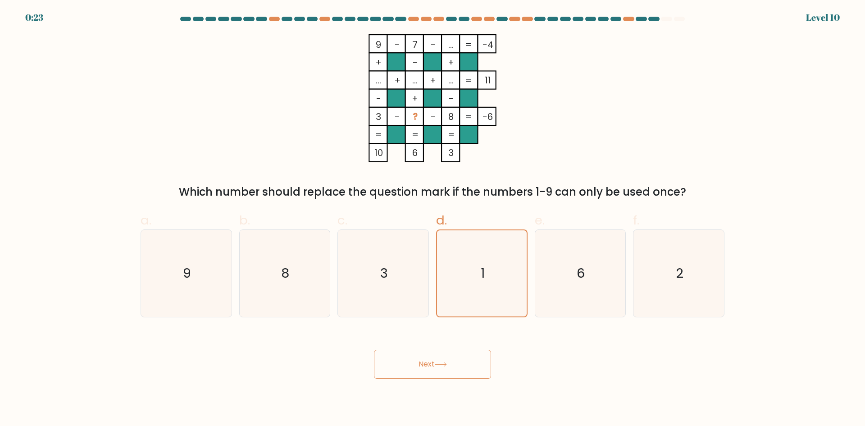
click at [437, 364] on icon at bounding box center [441, 364] width 12 height 5
click at [650, 82] on div "9 - 7 - ... -4 + - + ... + ... + ... 11 - + - 3 - ? - 8 = -6 = = = = 10 6 3 = W…" at bounding box center [432, 117] width 595 height 166
click at [532, 283] on div "e. 6" at bounding box center [580, 264] width 99 height 106
click at [553, 276] on icon "6" at bounding box center [579, 273] width 87 height 87
click at [433, 219] on input "e. 6" at bounding box center [432, 216] width 0 height 6
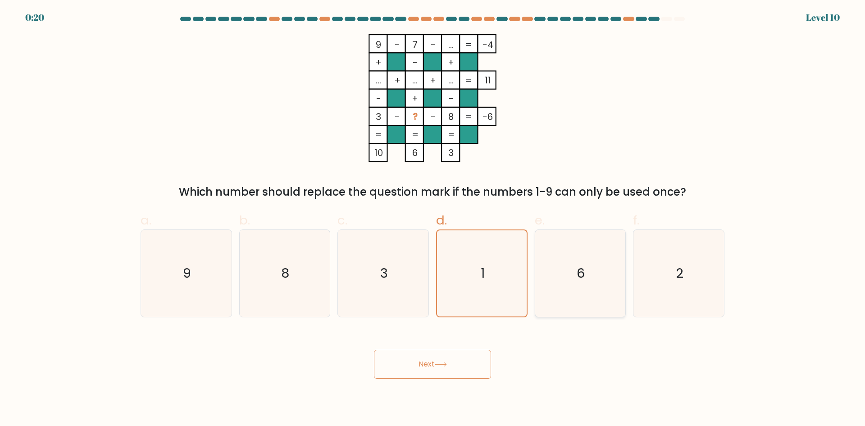
radio input "true"
click at [503, 277] on icon "1" at bounding box center [481, 273] width 87 height 87
click at [433, 219] on input "d. 1" at bounding box center [432, 216] width 0 height 6
radio input "true"
click at [426, 366] on button "Next" at bounding box center [432, 364] width 117 height 29
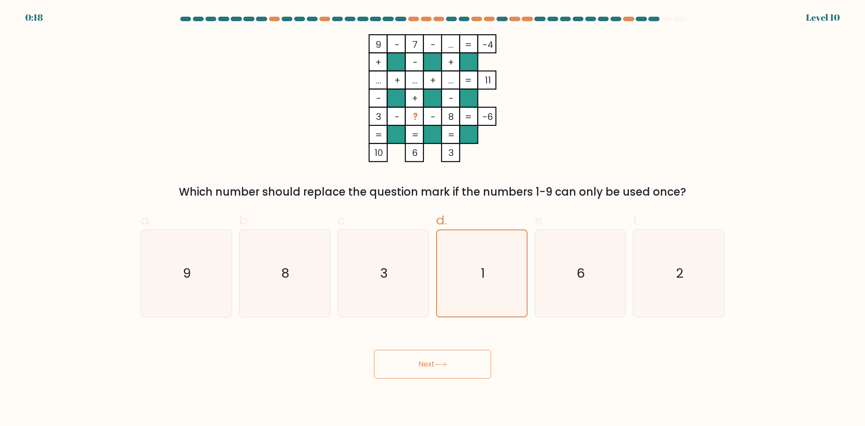
click at [426, 366] on button "Next" at bounding box center [432, 364] width 117 height 29
click at [425, 366] on button "Next" at bounding box center [432, 364] width 117 height 29
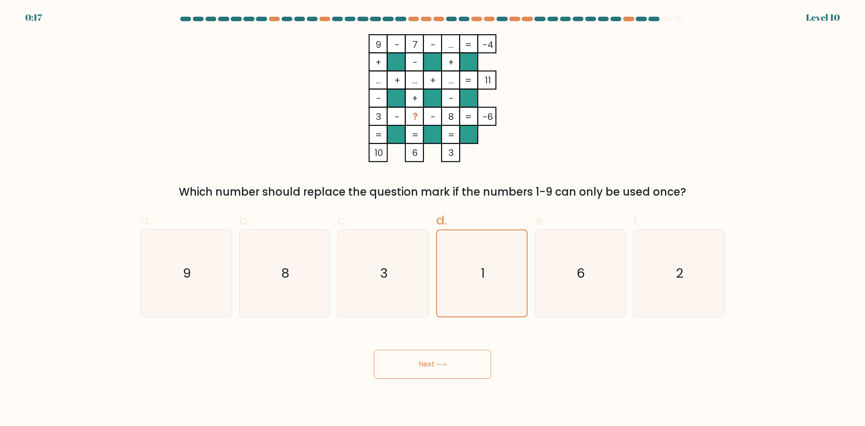
click at [423, 366] on button "Next" at bounding box center [432, 364] width 117 height 29
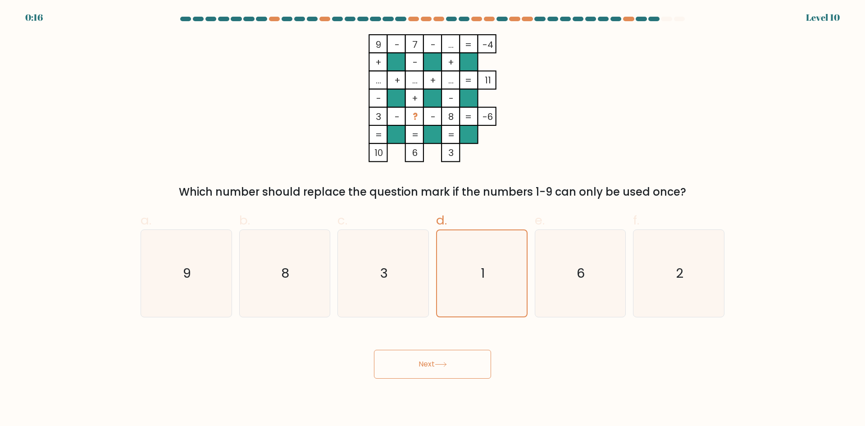
click at [423, 366] on button "Next" at bounding box center [432, 364] width 117 height 29
click at [422, 366] on button "Next" at bounding box center [432, 364] width 117 height 29
click at [450, 360] on button "Next" at bounding box center [432, 364] width 117 height 29
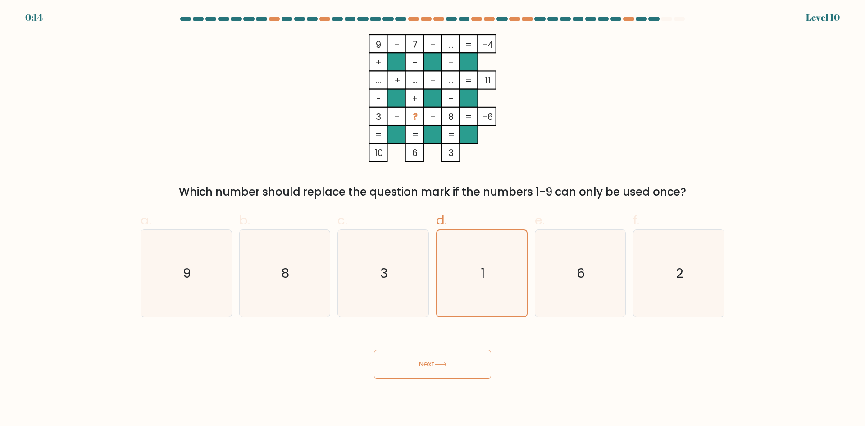
click at [450, 360] on button "Next" at bounding box center [432, 364] width 117 height 29
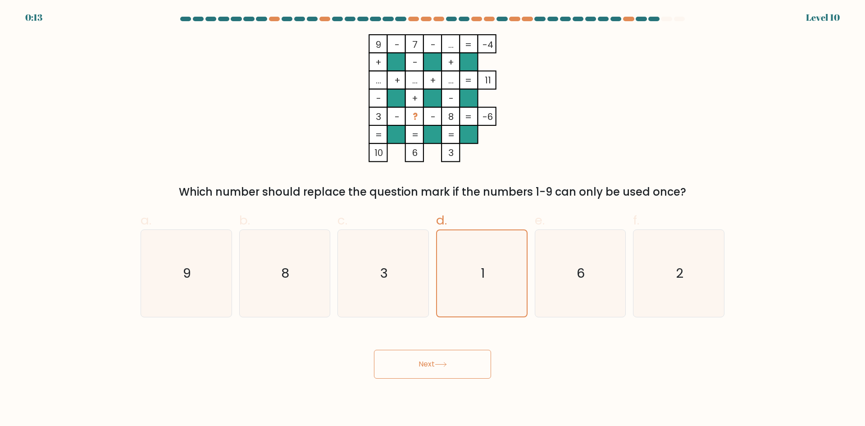
click at [450, 360] on button "Next" at bounding box center [432, 364] width 117 height 29
click at [590, 296] on icon "6" at bounding box center [579, 273] width 87 height 87
click at [433, 219] on input "e. 6" at bounding box center [432, 216] width 0 height 6
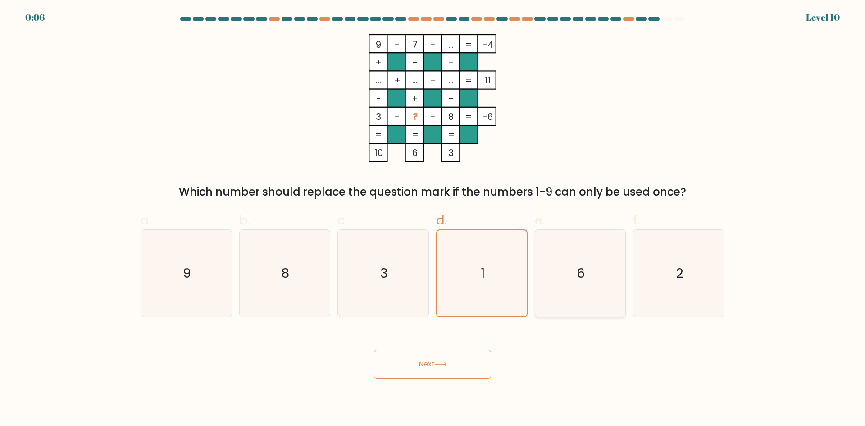
radio input "true"
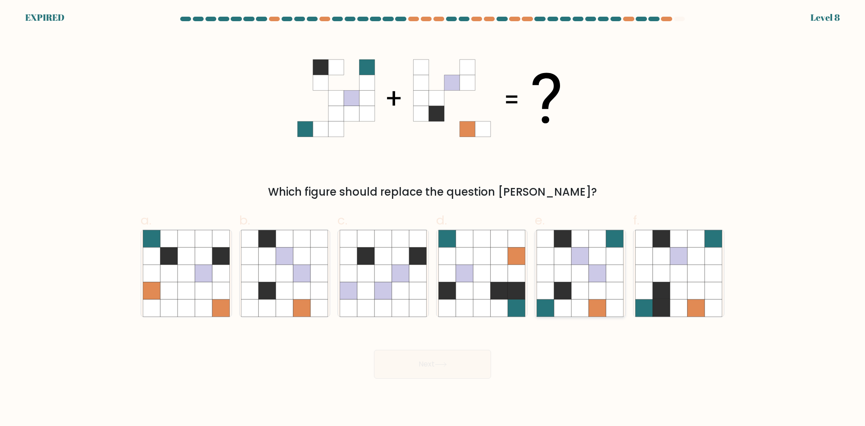
click at [584, 307] on icon at bounding box center [580, 307] width 17 height 17
click at [433, 219] on input "e." at bounding box center [432, 216] width 0 height 6
radio input "true"
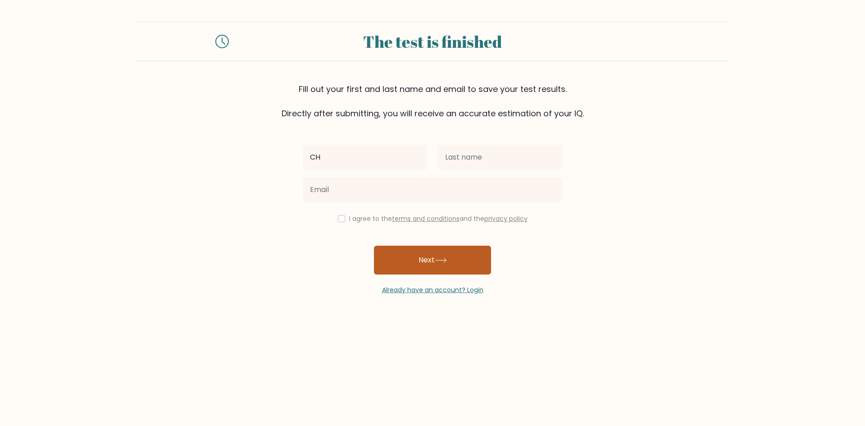
type input "C"
type input "Juvy"
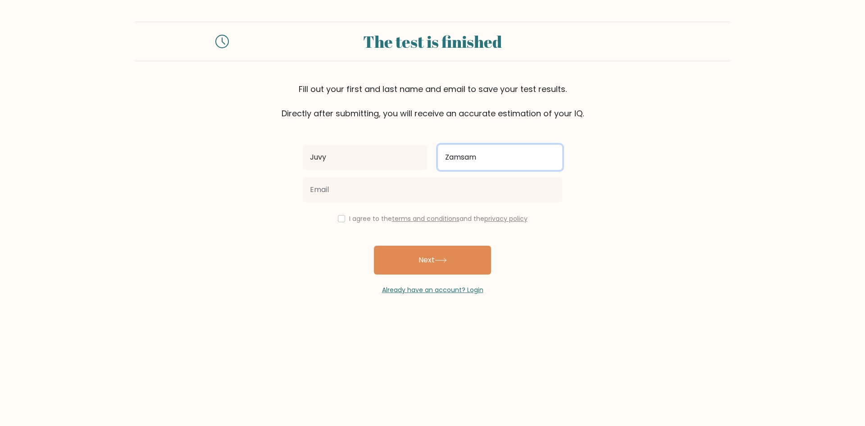
type input "Zamsam"
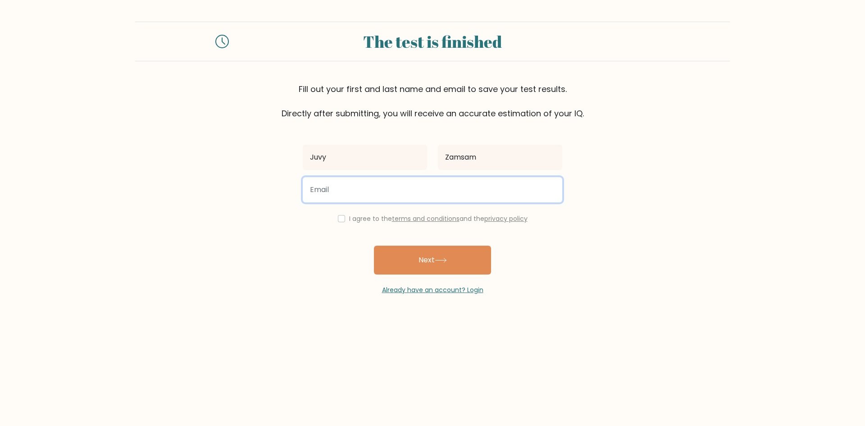
click at [360, 183] on input "email" at bounding box center [432, 189] width 259 height 25
click at [409, 193] on input "email" at bounding box center [432, 189] width 259 height 25
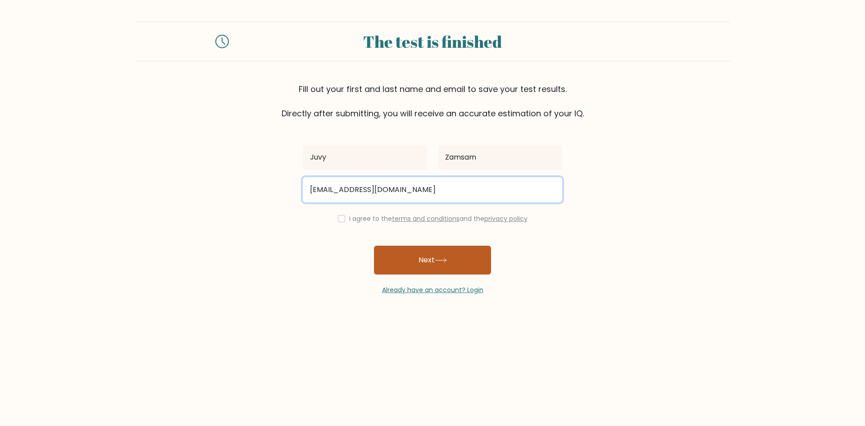
type input "[EMAIL_ADDRESS][DOMAIN_NAME]"
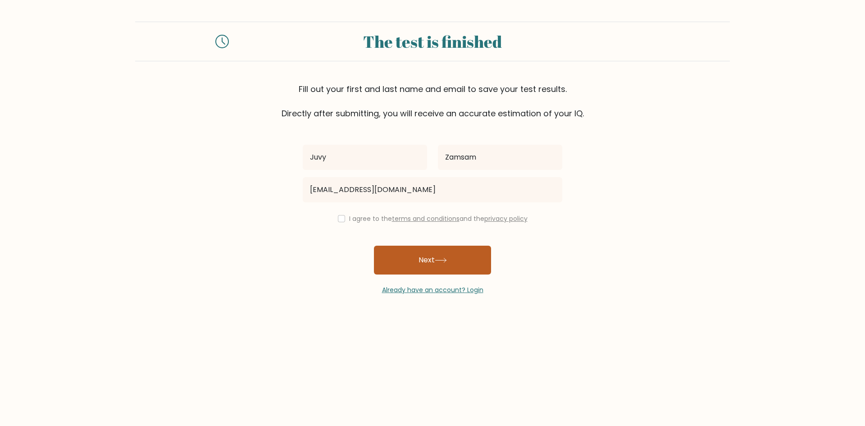
click at [425, 258] on button "Next" at bounding box center [432, 259] width 117 height 29
click at [386, 220] on label "I agree to the terms and conditions and the privacy policy" at bounding box center [438, 218] width 178 height 9
click at [338, 220] on input "checkbox" at bounding box center [341, 218] width 7 height 7
checkbox input "true"
click at [421, 249] on button "Next" at bounding box center [432, 259] width 117 height 29
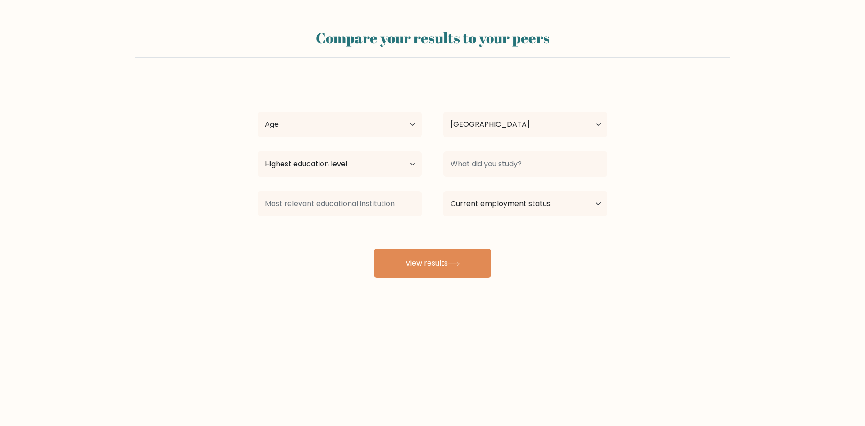
select select "PH"
click at [459, 260] on button "View results" at bounding box center [432, 263] width 117 height 29
click at [373, 118] on select "Age Under [DEMOGRAPHIC_DATA] [DEMOGRAPHIC_DATA] [DEMOGRAPHIC_DATA] [DEMOGRAPHIC…" at bounding box center [340, 124] width 164 height 25
select select "18_24"
click at [258, 112] on select "Age Under [DEMOGRAPHIC_DATA] [DEMOGRAPHIC_DATA] [DEMOGRAPHIC_DATA] [DEMOGRAPHIC…" at bounding box center [340, 124] width 164 height 25
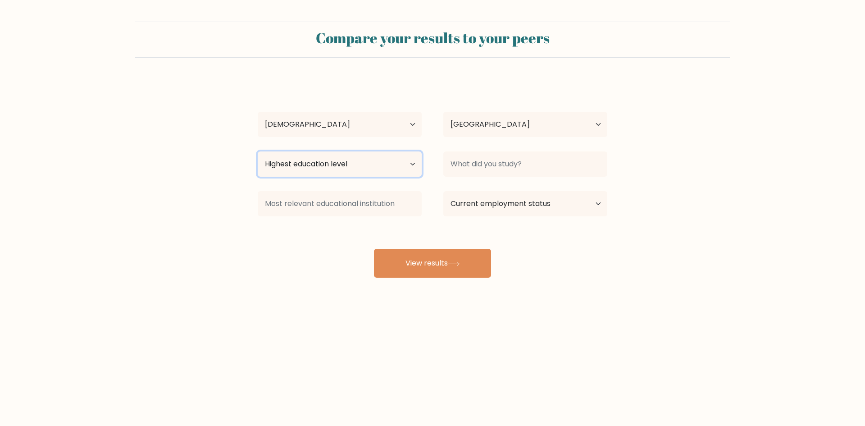
click at [359, 161] on select "Highest education level No schooling Primary Lower Secondary Upper Secondary Oc…" at bounding box center [340, 163] width 164 height 25
select select "bachelors_degree"
click at [258, 151] on select "Highest education level No schooling Primary Lower Secondary Upper Secondary Oc…" at bounding box center [340, 163] width 164 height 25
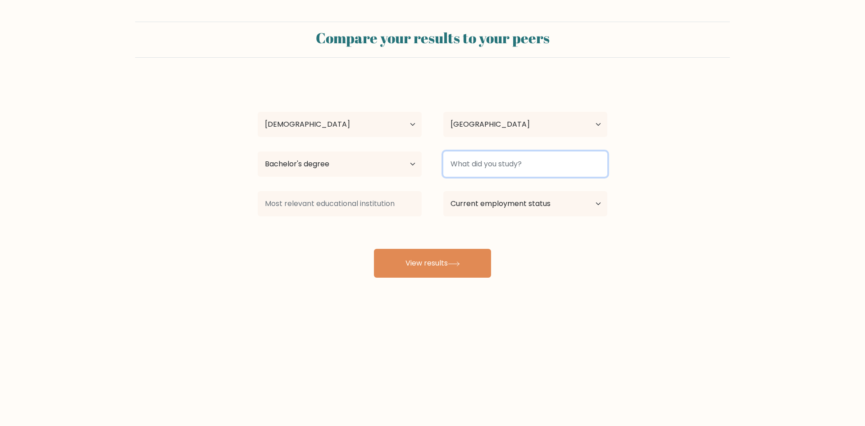
click at [520, 170] on input at bounding box center [525, 163] width 164 height 25
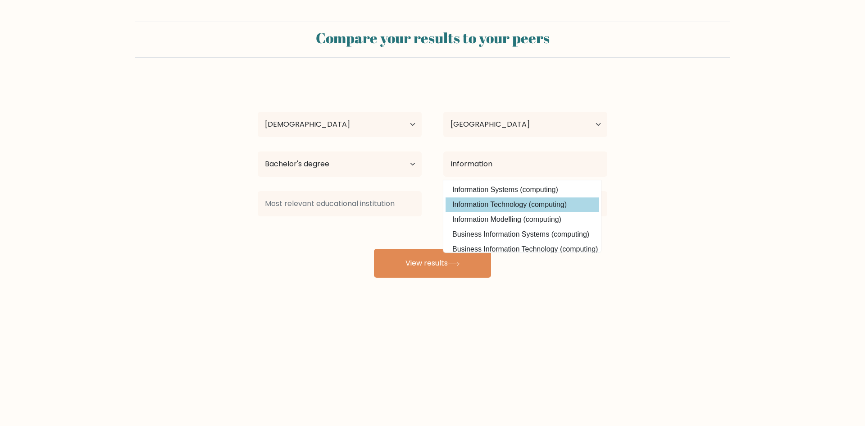
click at [514, 205] on option "Information Technology (computing)" at bounding box center [521, 204] width 153 height 14
type input "Information Technology"
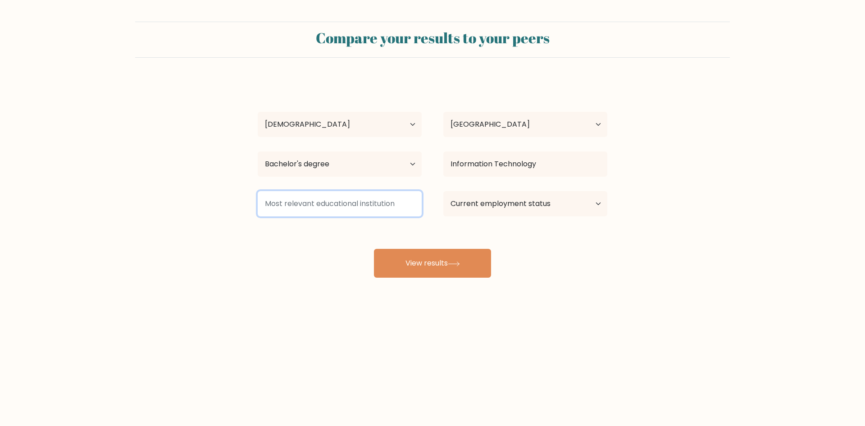
click at [364, 196] on input at bounding box center [340, 203] width 164 height 25
click at [490, 206] on select "Current employment status Employed Student Retired Other / prefer not to answer" at bounding box center [525, 203] width 164 height 25
select select "employed"
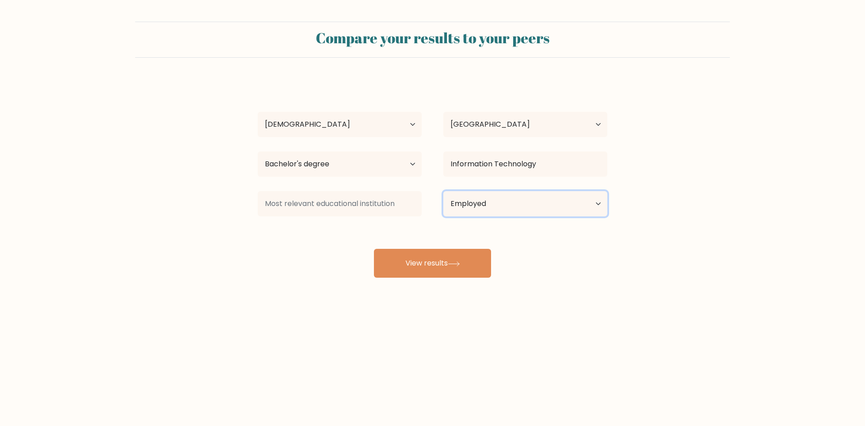
click at [443, 191] on select "Current employment status Employed Student Retired Other / prefer not to answer" at bounding box center [525, 203] width 164 height 25
click at [478, 263] on button "View results" at bounding box center [432, 263] width 117 height 29
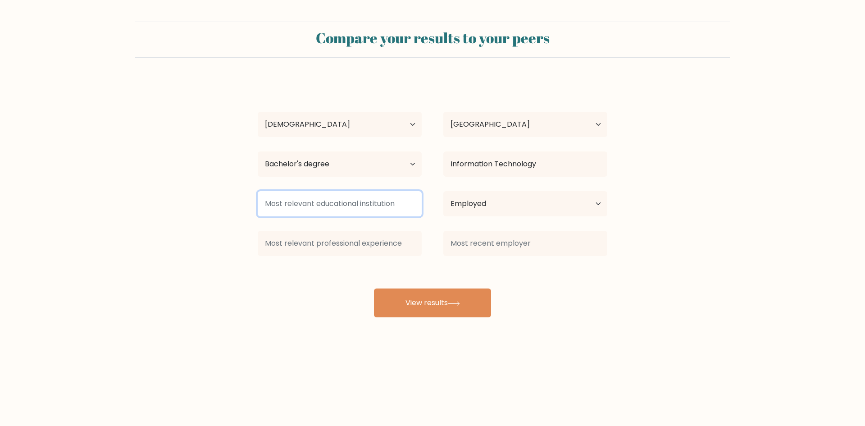
click at [360, 204] on input at bounding box center [340, 203] width 164 height 25
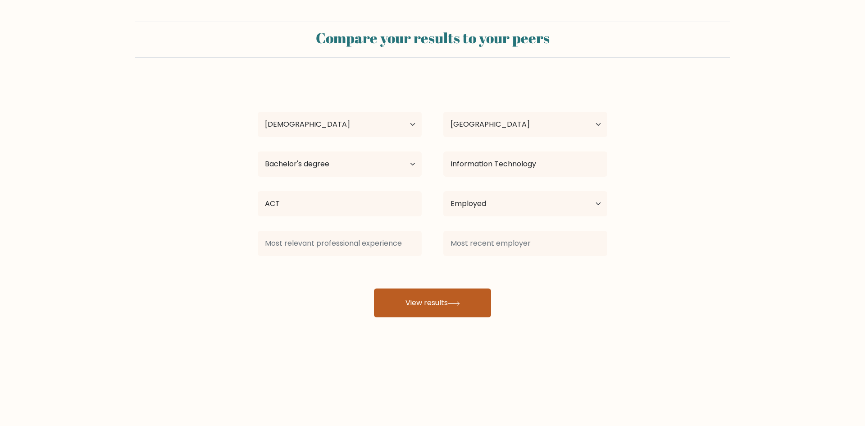
click at [406, 295] on button "View results" at bounding box center [432, 302] width 117 height 29
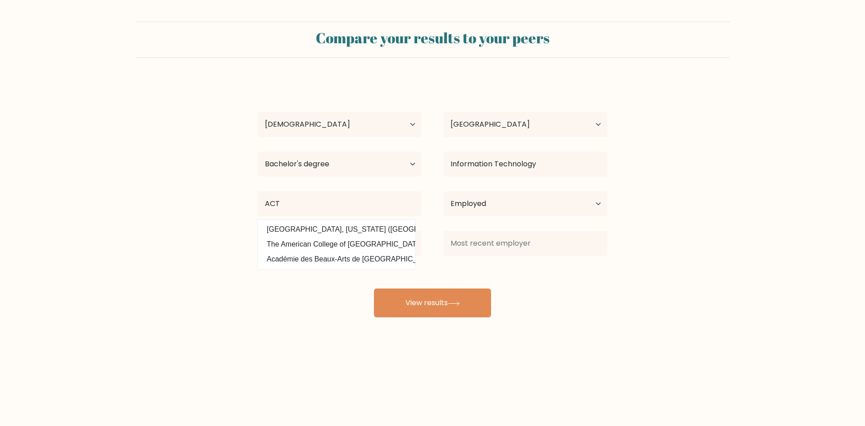
click at [473, 271] on div "[PERSON_NAME] Age Under [DEMOGRAPHIC_DATA] [DEMOGRAPHIC_DATA] [DEMOGRAPHIC_DATA…" at bounding box center [432, 198] width 360 height 238
drag, startPoint x: 339, startPoint y: 208, endPoint x: 258, endPoint y: 207, distance: 81.1
click at [258, 207] on input "ACT" at bounding box center [340, 203] width 164 height 25
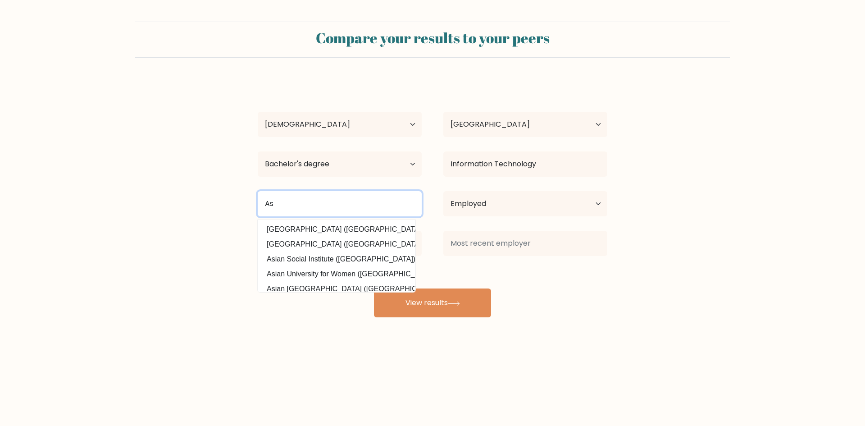
type input "A"
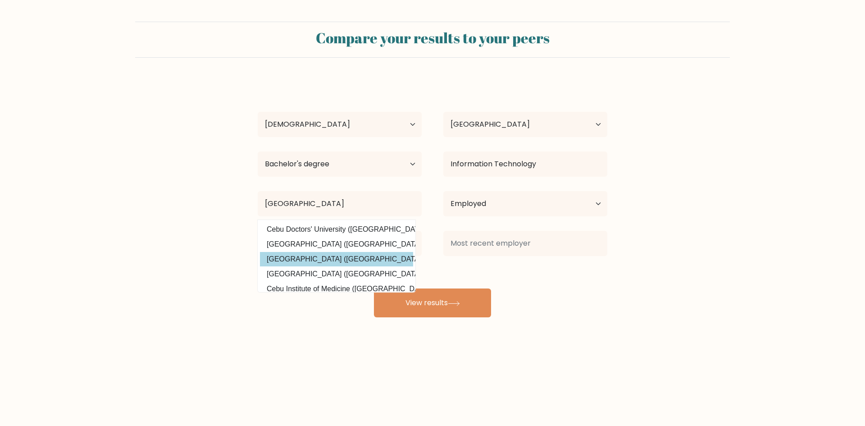
click at [355, 261] on option "[GEOGRAPHIC_DATA] ([GEOGRAPHIC_DATA])" at bounding box center [336, 259] width 153 height 14
type input "[GEOGRAPHIC_DATA]"
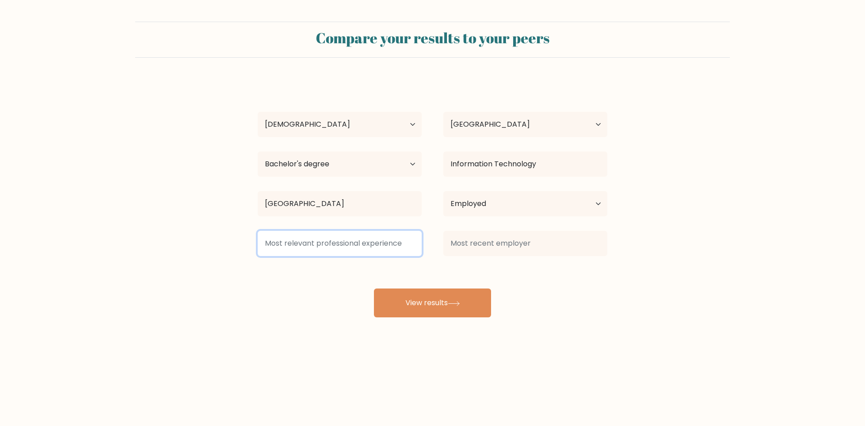
click at [351, 248] on input at bounding box center [340, 243] width 164 height 25
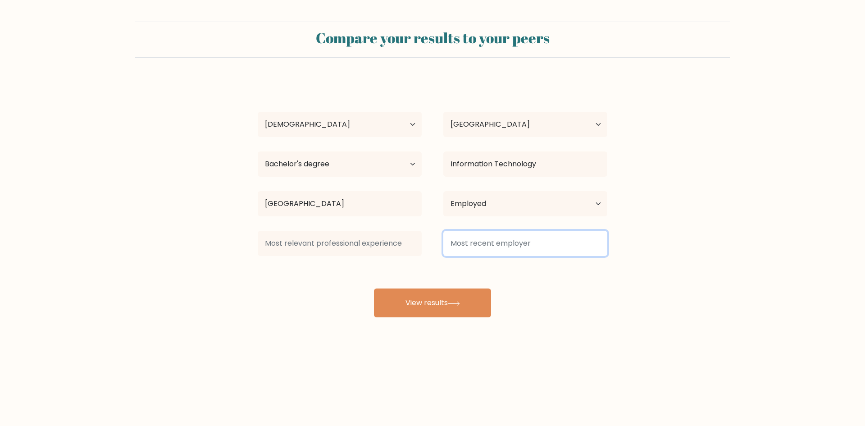
click at [488, 240] on input at bounding box center [525, 243] width 164 height 25
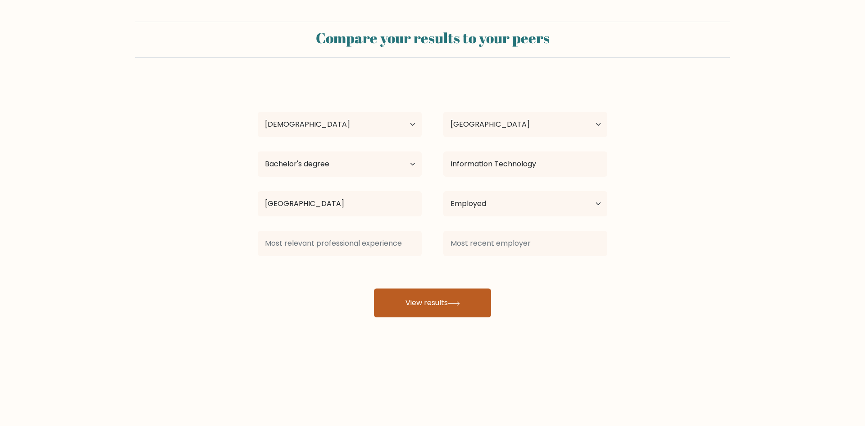
click at [452, 302] on icon at bounding box center [454, 303] width 12 height 5
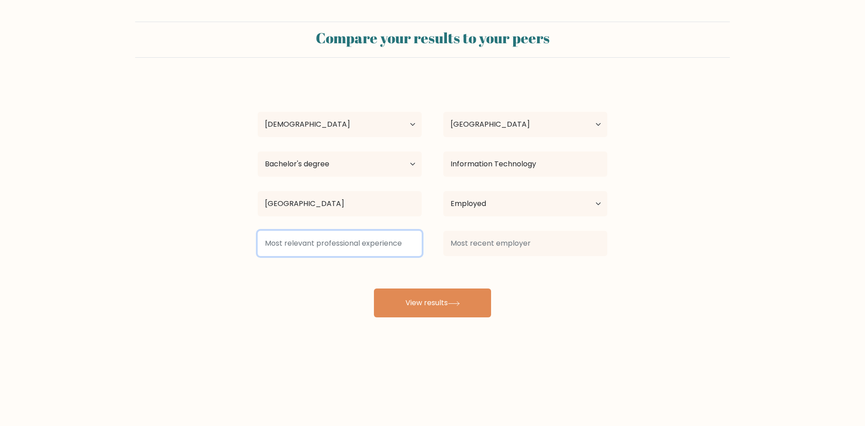
click at [387, 251] on input at bounding box center [340, 243] width 164 height 25
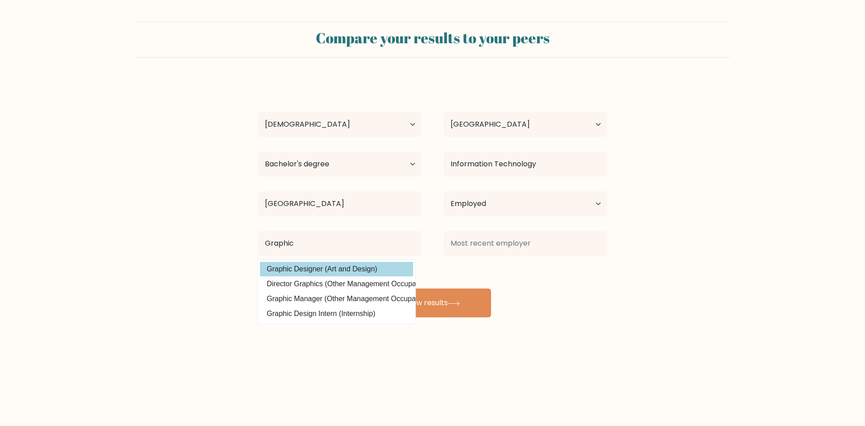
click at [372, 269] on option "Graphic Designer (Art and Design)" at bounding box center [336, 269] width 153 height 14
type input "Graphic Designer"
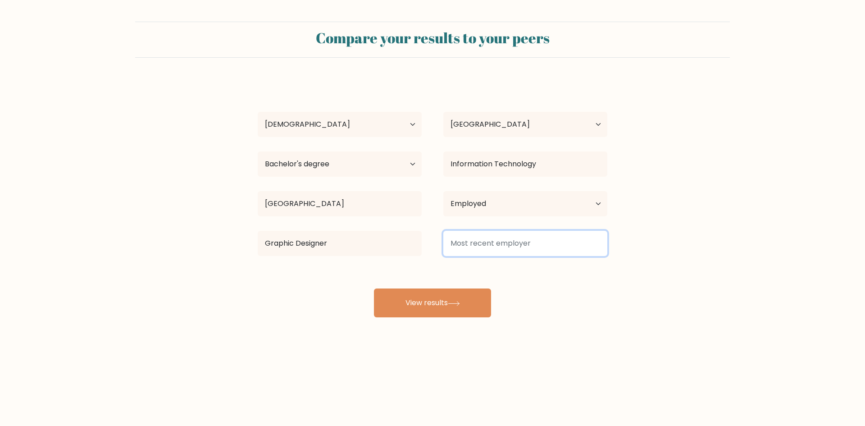
click at [480, 238] on input at bounding box center [525, 243] width 164 height 25
type input "R"
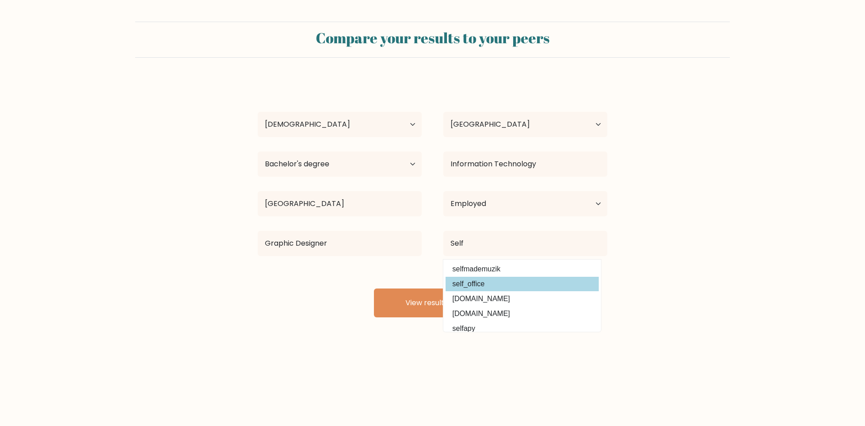
click at [476, 287] on option "self_office" at bounding box center [521, 284] width 153 height 14
type input "self_office"
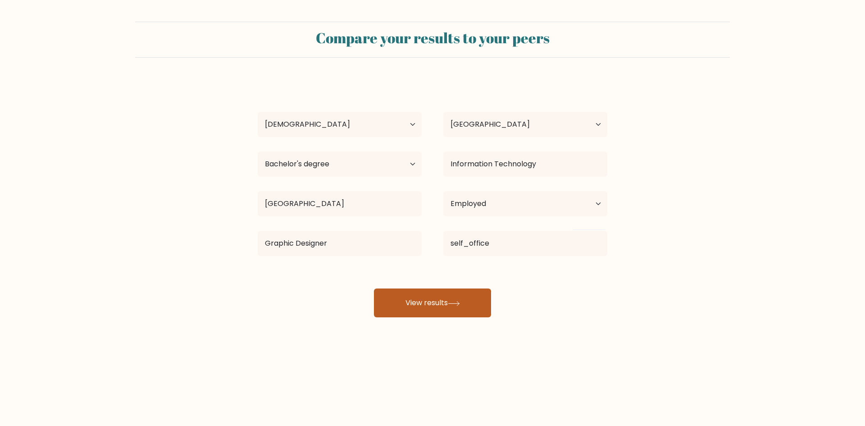
click at [447, 293] on button "View results" at bounding box center [432, 302] width 117 height 29
